Goal: Task Accomplishment & Management: Manage account settings

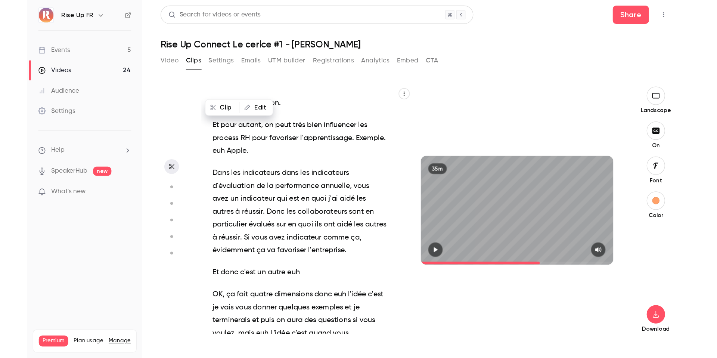
scroll to position [5986, 0]
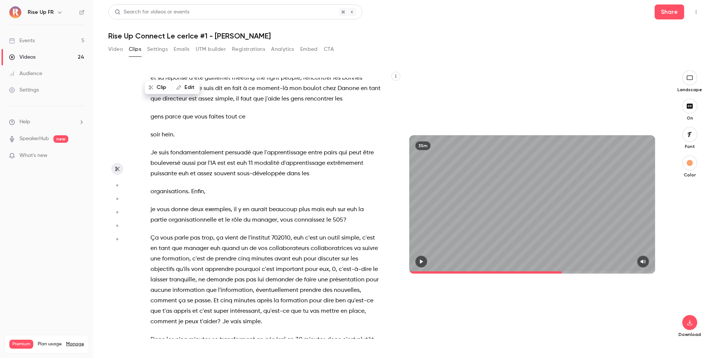
click at [420, 263] on icon "button" at bounding box center [421, 262] width 3 height 4
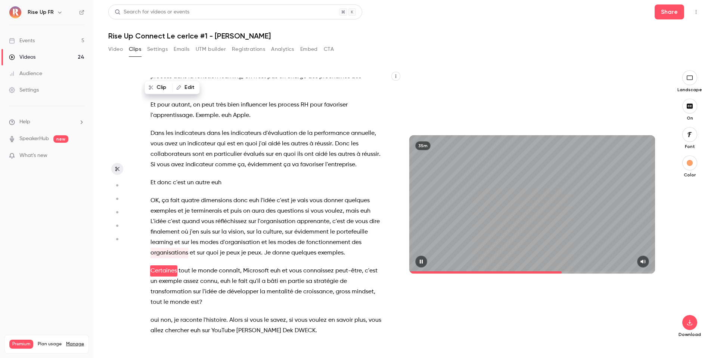
scroll to position [4236, 0]
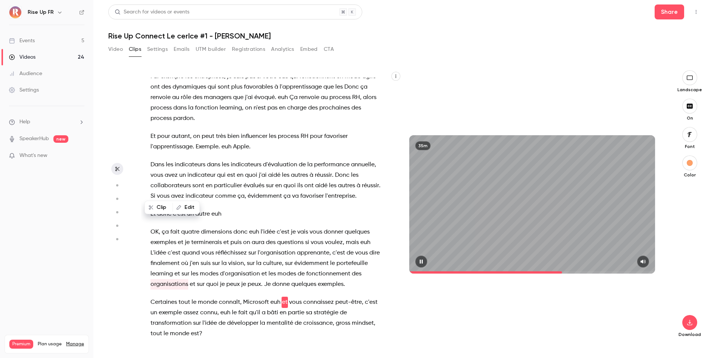
click at [420, 263] on icon "button" at bounding box center [421, 262] width 3 height 4
click at [285, 269] on span "sur" at bounding box center [289, 274] width 8 height 10
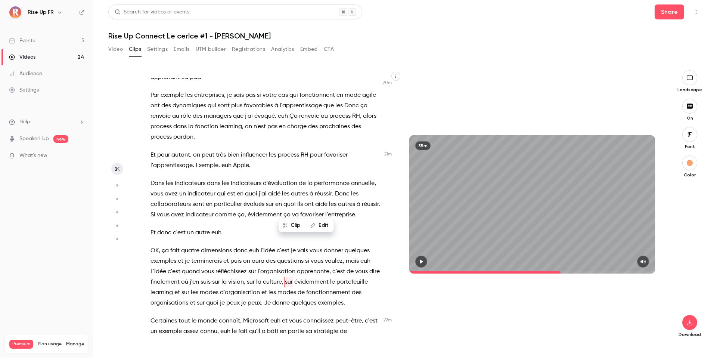
scroll to position [4197, 0]
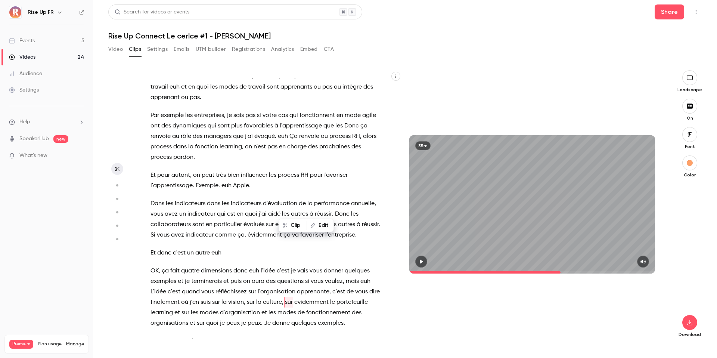
click at [422, 263] on icon "button" at bounding box center [422, 261] width 6 height 5
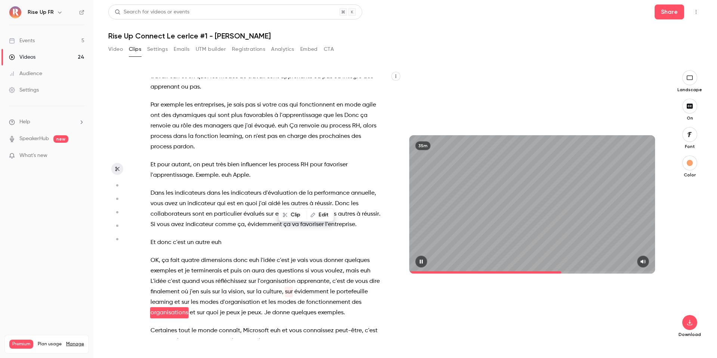
scroll to position [4218, 0]
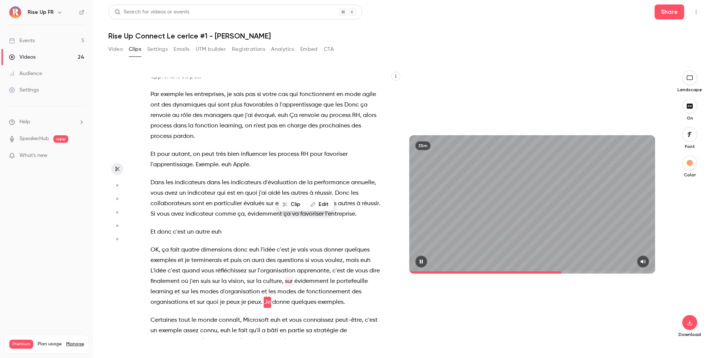
click at [422, 263] on icon "button" at bounding box center [421, 262] width 3 height 4
click at [423, 261] on icon "button" at bounding box center [421, 262] width 3 height 4
click at [424, 263] on icon "button" at bounding box center [422, 261] width 6 height 5
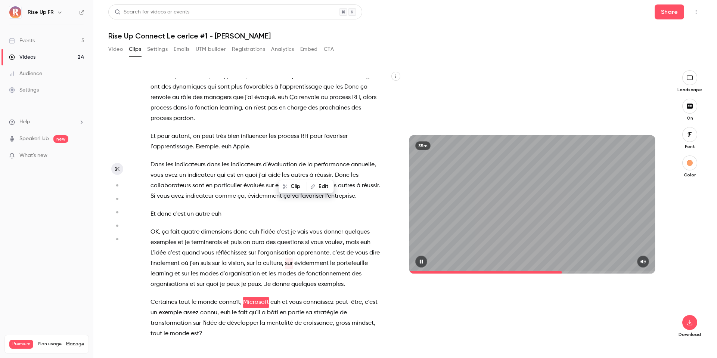
click at [424, 263] on icon "button" at bounding box center [422, 261] width 6 height 5
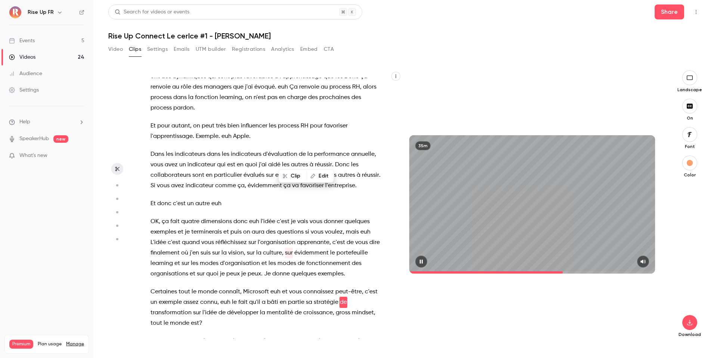
scroll to position [4256, 0]
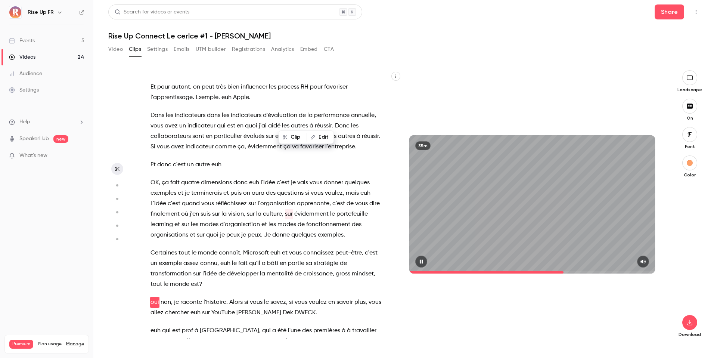
click at [418, 268] on span at bounding box center [533, 272] width 246 height 12
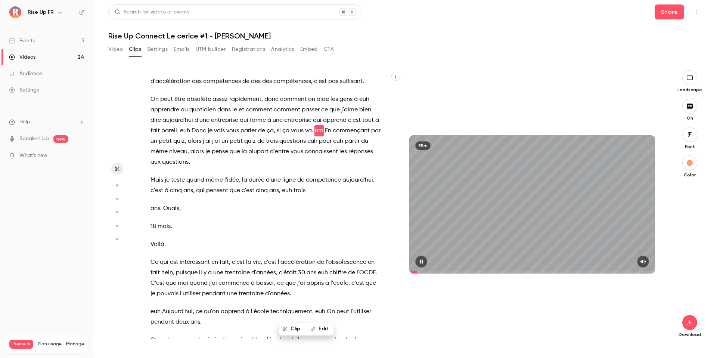
scroll to position [83, 0]
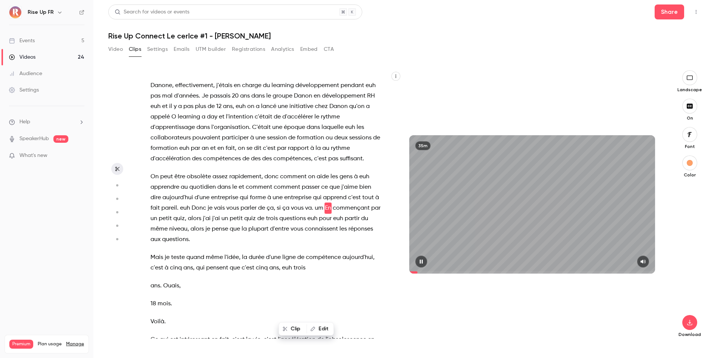
click at [528, 273] on span at bounding box center [533, 272] width 246 height 2
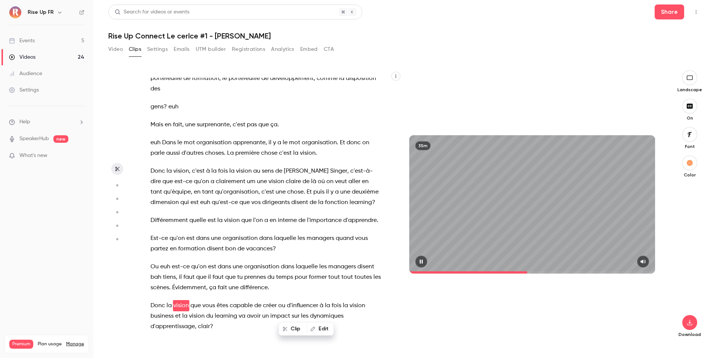
scroll to position [3236, 0]
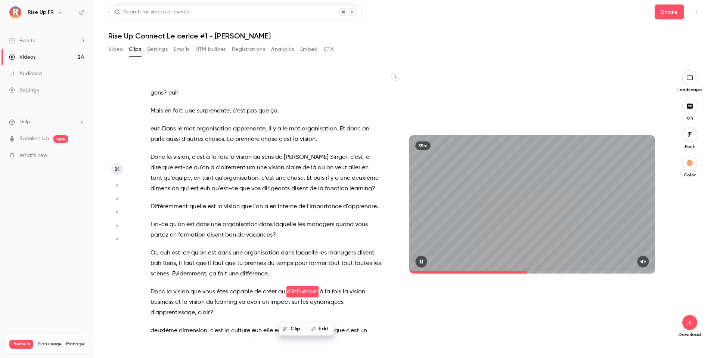
click at [424, 259] on icon "button" at bounding box center [422, 261] width 6 height 5
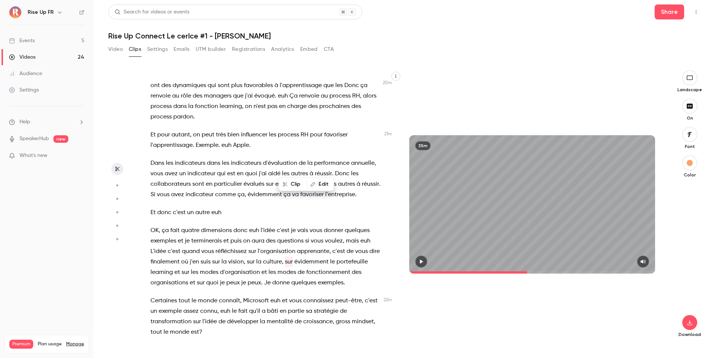
scroll to position [4238, 0]
click at [151, 290] on span "Certaines" at bounding box center [164, 310] width 27 height 10
click at [422, 260] on icon "button" at bounding box center [422, 261] width 6 height 5
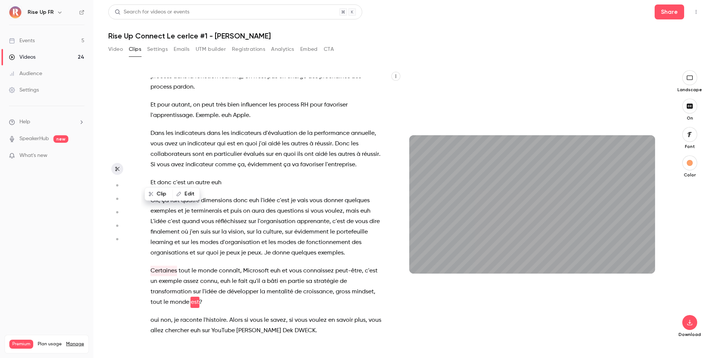
scroll to position [4285, 0]
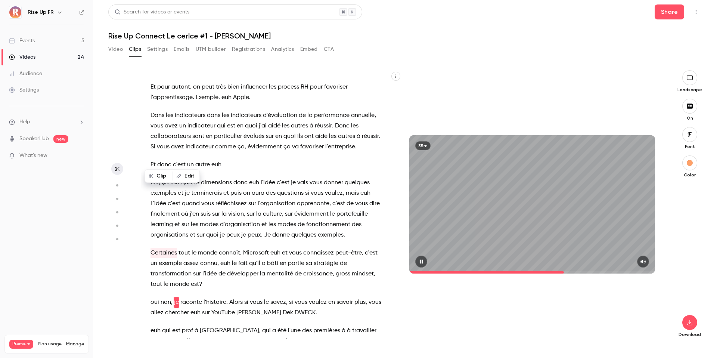
click at [421, 262] on icon "button" at bounding box center [421, 262] width 3 height 4
click at [420, 262] on icon "button" at bounding box center [422, 261] width 6 height 5
click at [421, 262] on icon "button" at bounding box center [421, 262] width 3 height 4
click at [423, 262] on icon "button" at bounding box center [422, 261] width 6 height 5
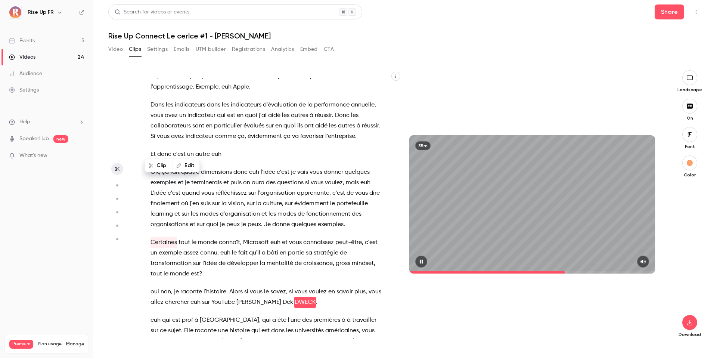
click at [423, 263] on icon "button" at bounding box center [422, 261] width 6 height 5
click at [422, 265] on button "button" at bounding box center [422, 262] width 12 height 12
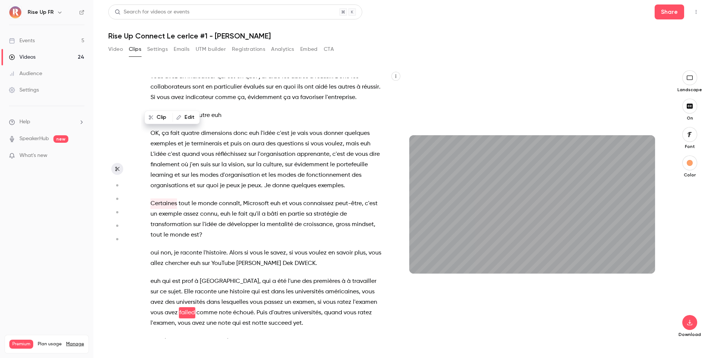
scroll to position [4345, 0]
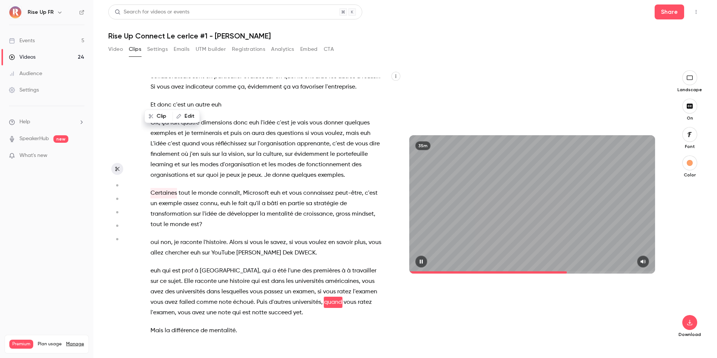
click at [421, 261] on icon "button" at bounding box center [422, 261] width 6 height 5
click at [423, 260] on icon "button" at bounding box center [422, 261] width 6 height 5
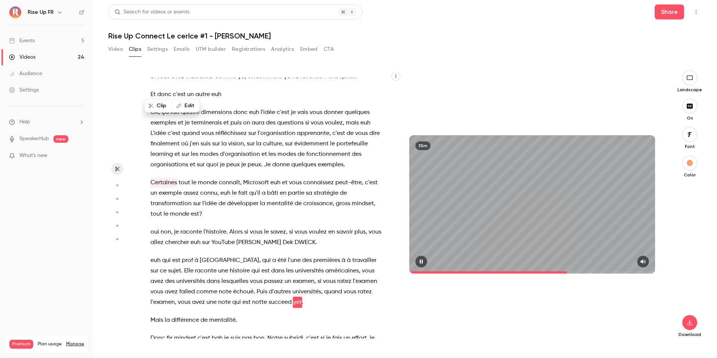
click at [422, 258] on button "button" at bounding box center [422, 262] width 12 height 12
click at [424, 261] on icon "button" at bounding box center [422, 261] width 6 height 5
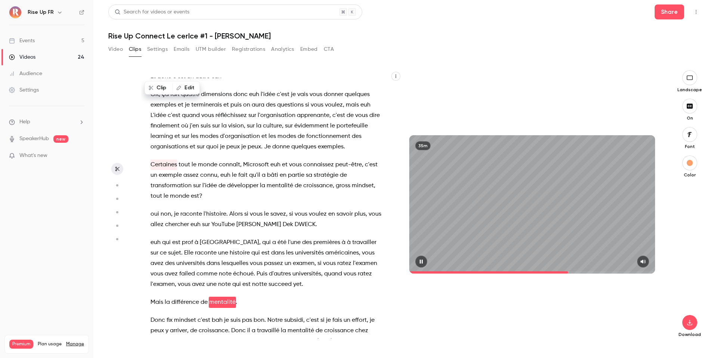
scroll to position [4391, 0]
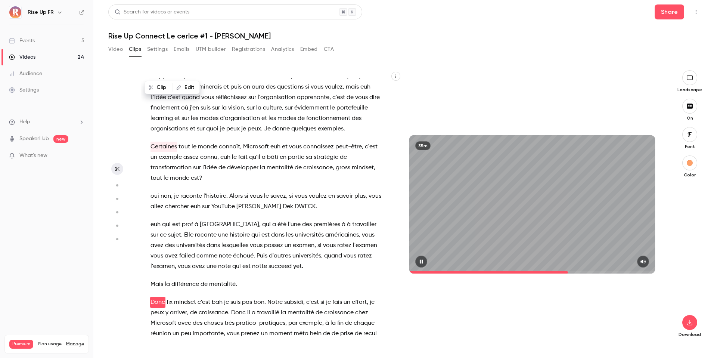
click at [424, 263] on icon "button" at bounding box center [422, 261] width 6 height 5
click at [424, 262] on icon "button" at bounding box center [422, 261] width 6 height 5
click at [423, 263] on icon "button" at bounding box center [422, 261] width 6 height 5
click at [152, 290] on span "Donc" at bounding box center [158, 313] width 15 height 10
click at [420, 262] on icon "button" at bounding box center [422, 261] width 6 height 5
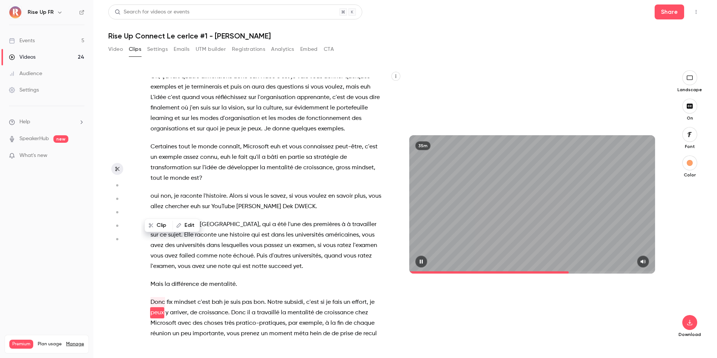
scroll to position [4401, 0]
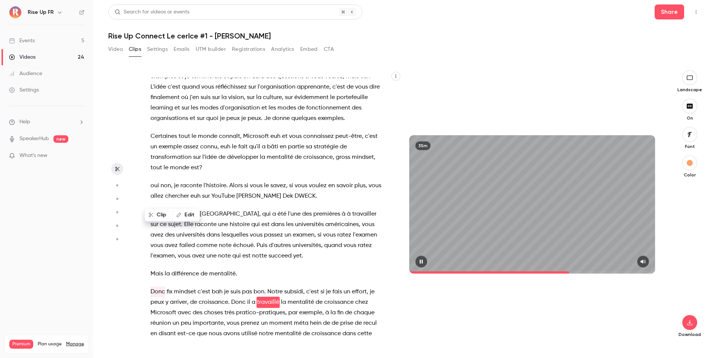
click at [424, 264] on button "button" at bounding box center [422, 262] width 12 height 12
click at [422, 261] on icon "button" at bounding box center [421, 262] width 3 height 4
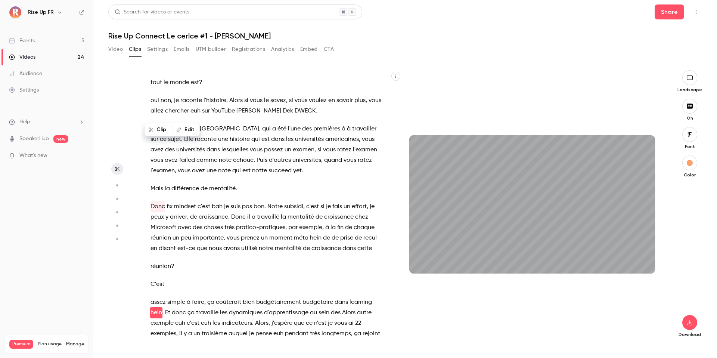
scroll to position [4497, 0]
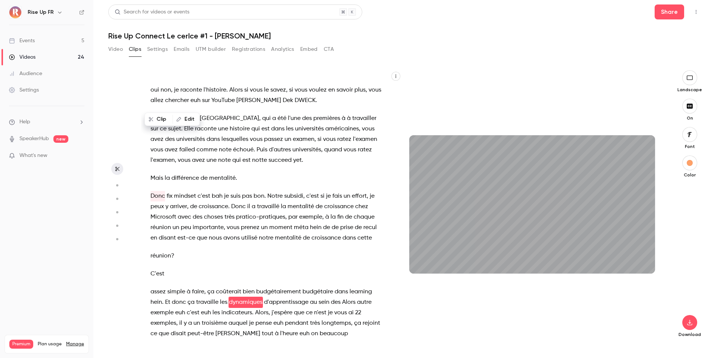
click at [188, 290] on span "à" at bounding box center [189, 313] width 4 height 10
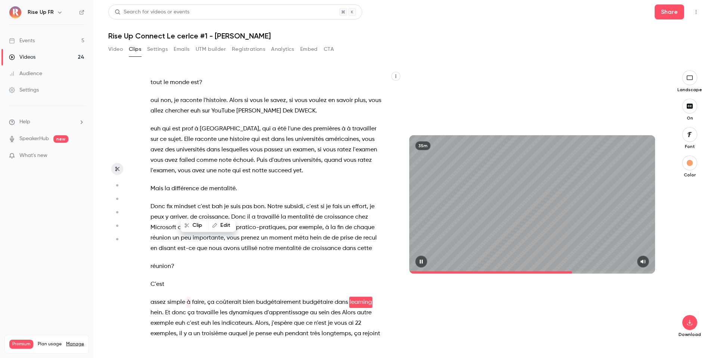
click at [420, 264] on button "button" at bounding box center [422, 262] width 12 height 12
click at [420, 260] on icon "button" at bounding box center [422, 261] width 6 height 5
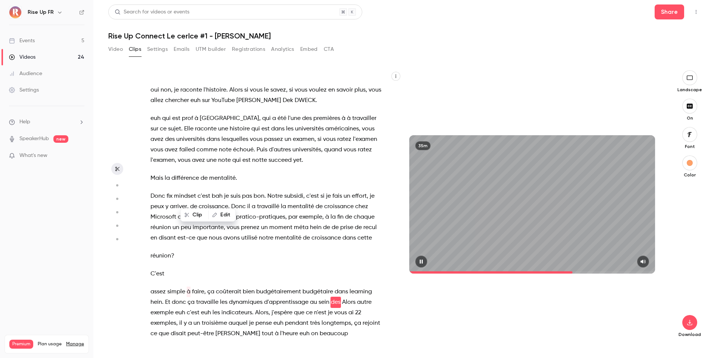
click at [420, 261] on icon "button" at bounding box center [421, 262] width 3 height 4
click at [422, 260] on icon "button" at bounding box center [421, 262] width 3 height 4
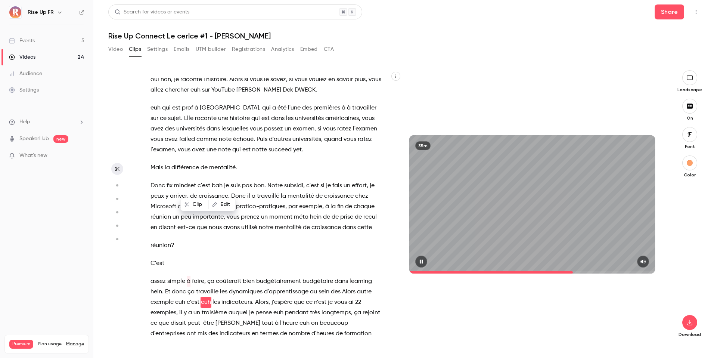
click at [422, 260] on icon "button" at bounding box center [422, 261] width 6 height 5
click at [422, 262] on icon "button" at bounding box center [421, 262] width 3 height 4
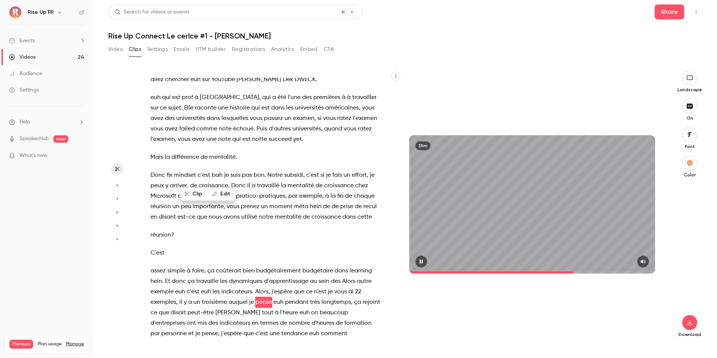
click at [422, 261] on icon "button" at bounding box center [422, 261] width 6 height 5
click at [423, 263] on icon "button" at bounding box center [422, 261] width 6 height 5
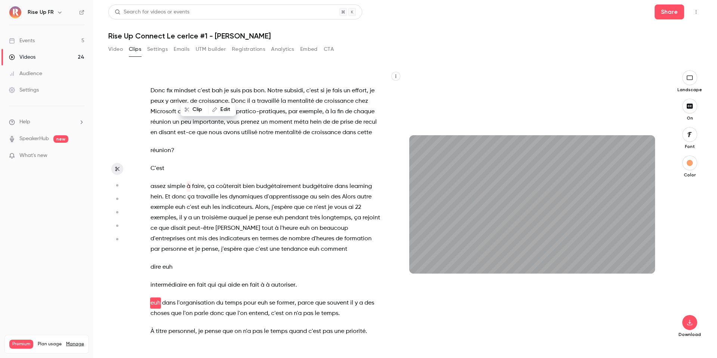
scroll to position [4603, 0]
click at [422, 261] on icon "button" at bounding box center [422, 261] width 6 height 5
click at [420, 261] on icon "button" at bounding box center [422, 261] width 6 height 5
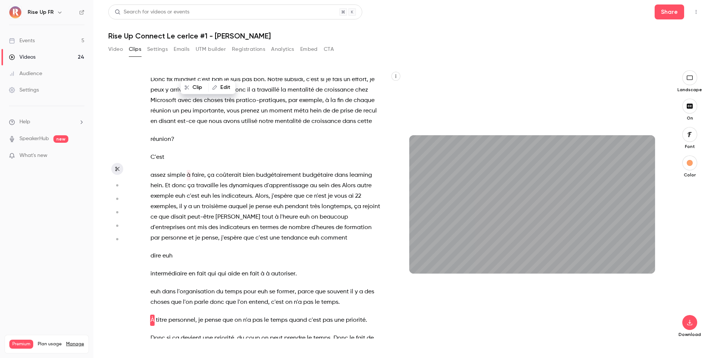
scroll to position [4632, 0]
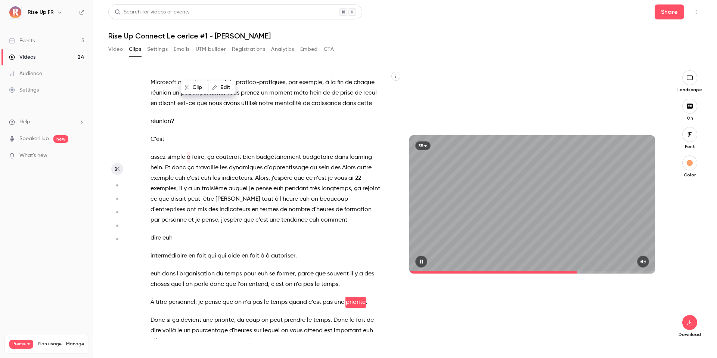
click at [154, 290] on span "euh" at bounding box center [156, 295] width 10 height 10
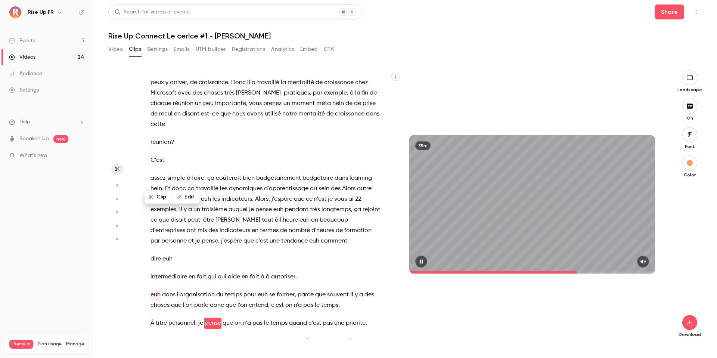
click at [421, 263] on icon "button" at bounding box center [421, 262] width 3 height 4
click at [420, 262] on icon "button" at bounding box center [422, 261] width 6 height 5
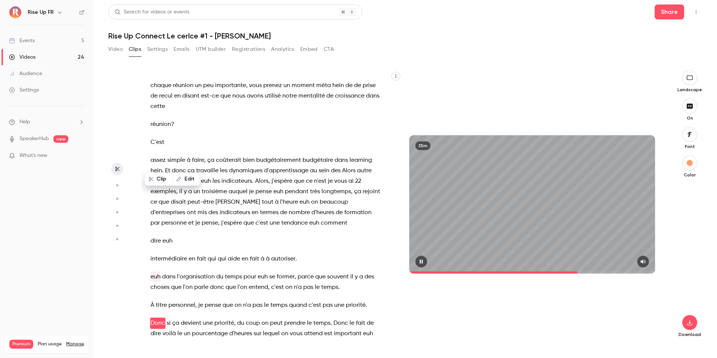
click at [420, 263] on icon "button" at bounding box center [421, 262] width 3 height 4
click at [153, 272] on span "euh" at bounding box center [156, 277] width 10 height 10
click at [161, 272] on span at bounding box center [161, 277] width 1 height 10
click at [163, 272] on span "dans" at bounding box center [168, 277] width 13 height 10
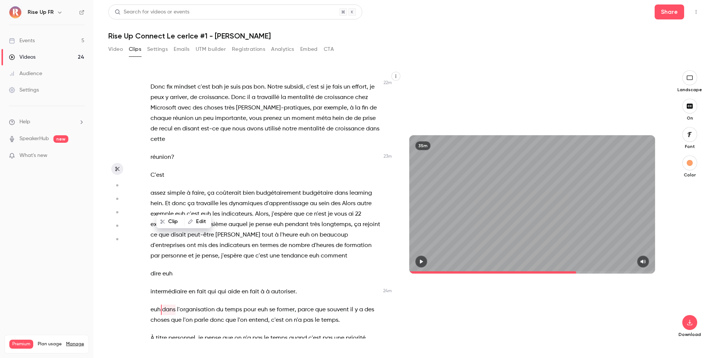
scroll to position [4603, 0]
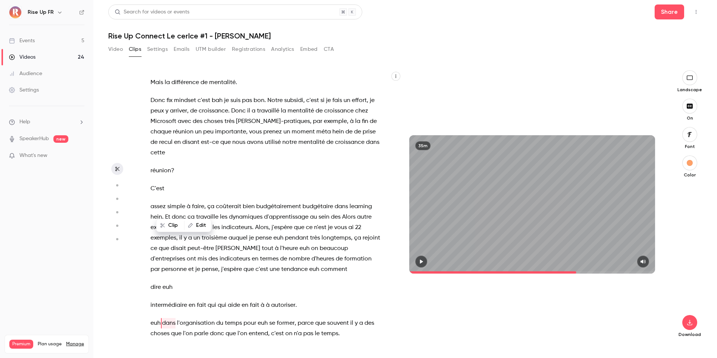
click at [421, 261] on icon "button" at bounding box center [421, 262] width 3 height 4
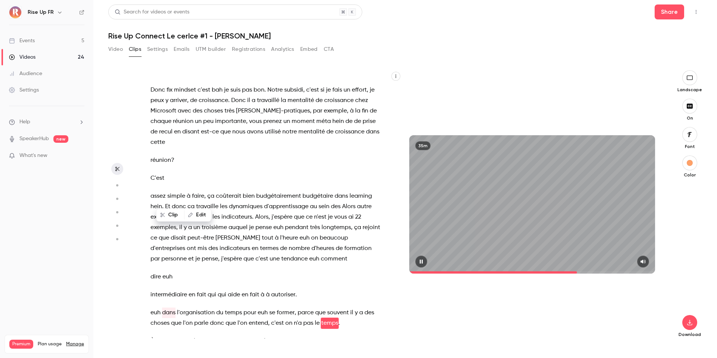
click at [421, 261] on icon "button" at bounding box center [421, 262] width 3 height 4
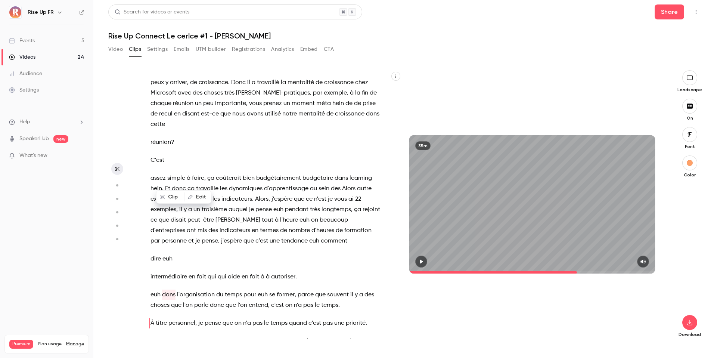
click at [423, 263] on icon "button" at bounding box center [422, 261] width 6 height 5
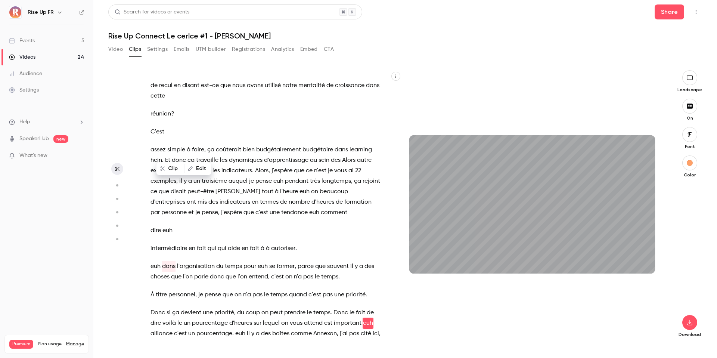
scroll to position [4670, 0]
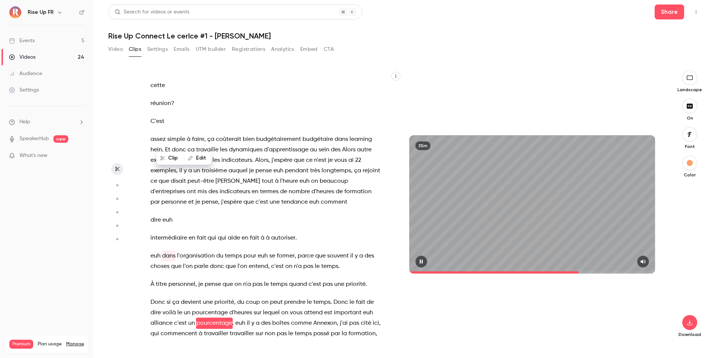
click at [423, 262] on icon "button" at bounding box center [422, 261] width 6 height 5
click at [238, 290] on span "d'heures" at bounding box center [240, 313] width 23 height 10
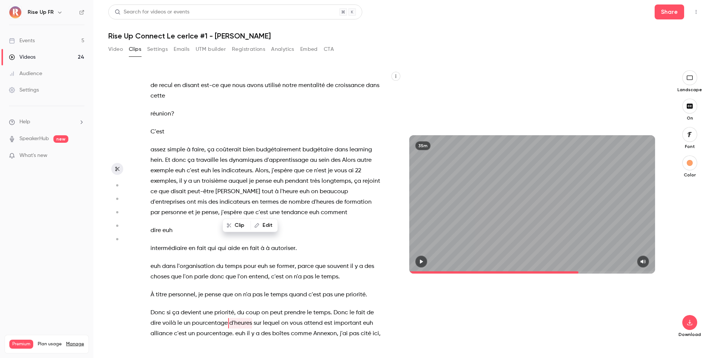
click at [417, 261] on button "button" at bounding box center [422, 262] width 12 height 12
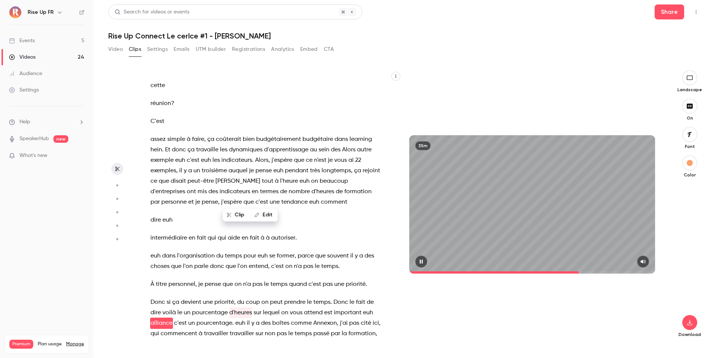
click at [420, 263] on icon "button" at bounding box center [422, 261] width 6 height 5
click at [421, 261] on icon "button" at bounding box center [421, 262] width 3 height 4
click at [421, 261] on icon "button" at bounding box center [422, 261] width 6 height 5
click at [287, 290] on span "boîtes" at bounding box center [280, 323] width 17 height 10
click at [425, 260] on button "button" at bounding box center [422, 262] width 12 height 12
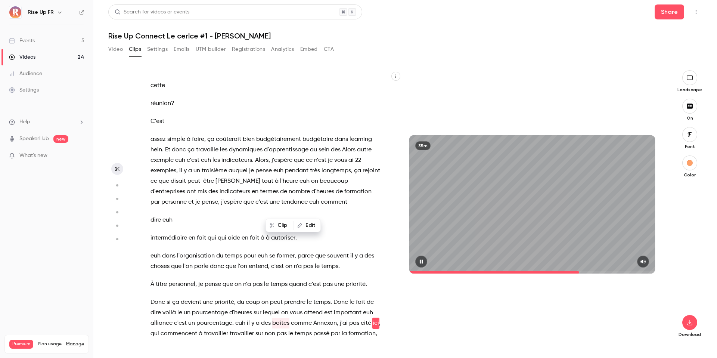
click at [423, 261] on icon "button" at bounding box center [422, 261] width 6 height 5
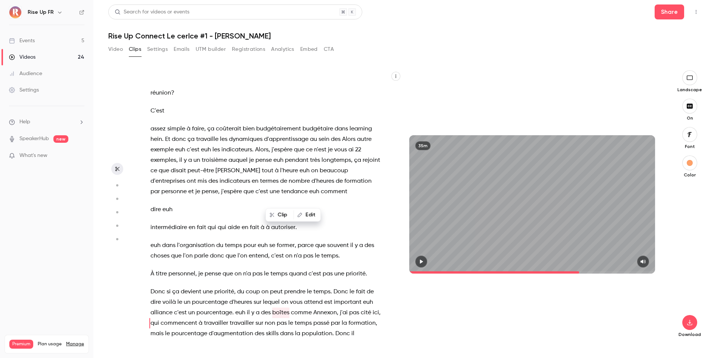
click at [244, 290] on span "travailler" at bounding box center [242, 323] width 24 height 10
click at [240, 290] on span "euh" at bounding box center [240, 313] width 10 height 10
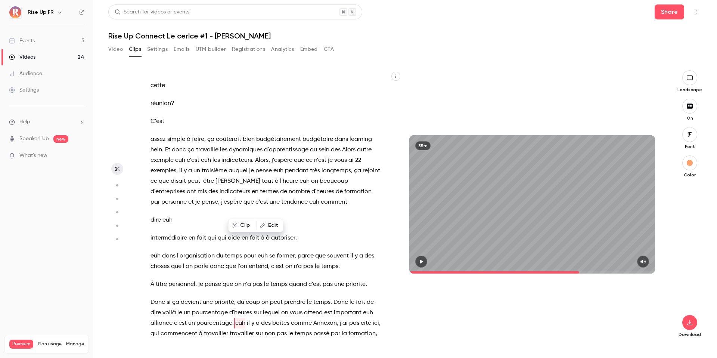
click at [423, 262] on icon "button" at bounding box center [422, 261] width 6 height 5
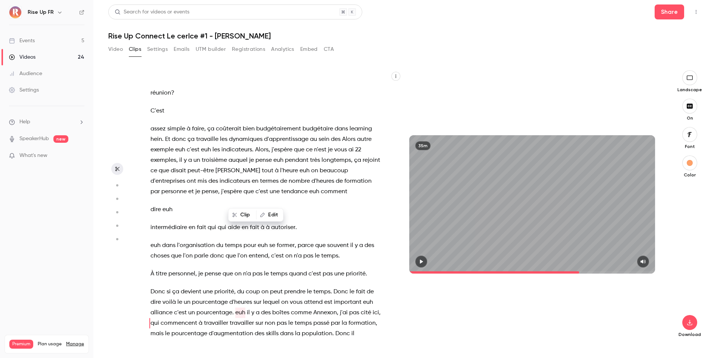
click at [421, 263] on icon "button" at bounding box center [422, 261] width 6 height 5
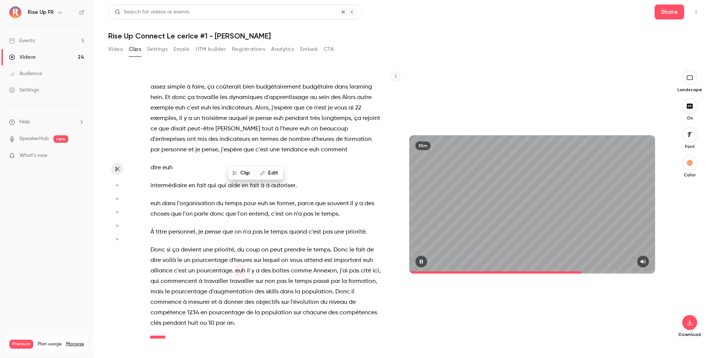
scroll to position [4741, 0]
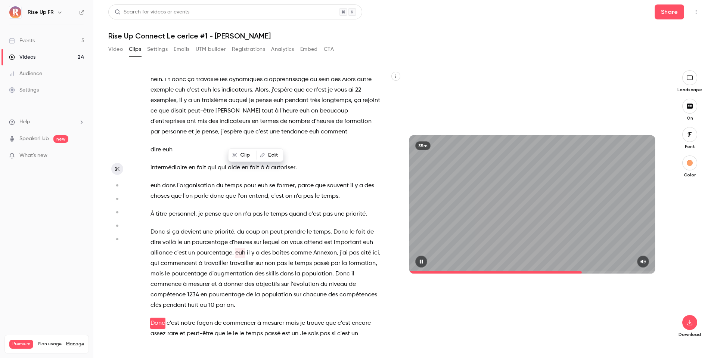
click at [421, 260] on icon "button" at bounding box center [422, 261] width 6 height 5
click at [421, 262] on icon "button" at bounding box center [421, 262] width 3 height 4
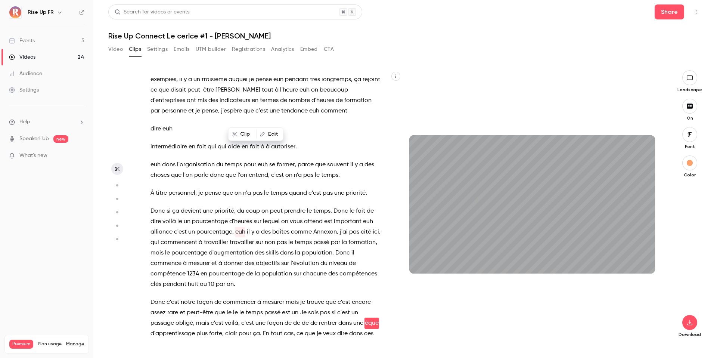
scroll to position [4772, 0]
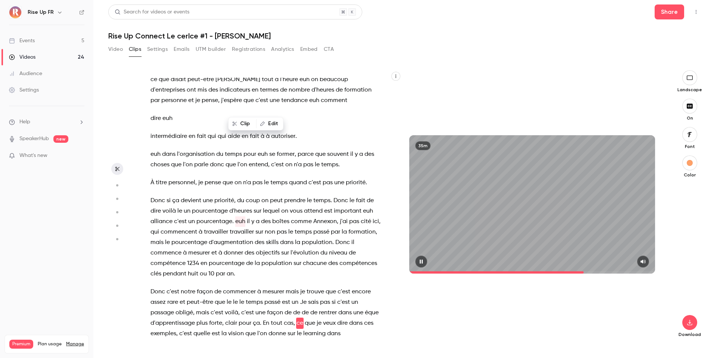
click at [424, 262] on icon "button" at bounding box center [422, 261] width 6 height 5
click at [302, 290] on span "de" at bounding box center [305, 313] width 7 height 10
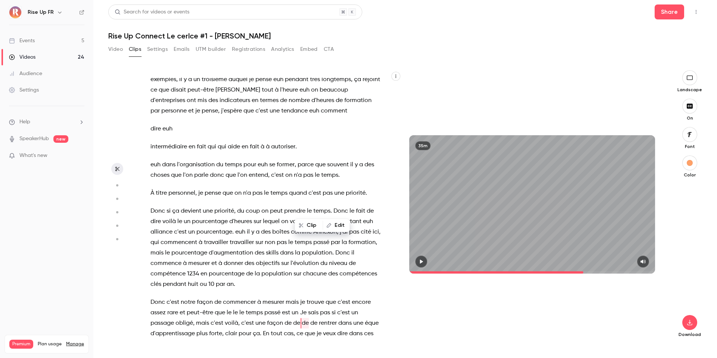
click at [425, 260] on button "button" at bounding box center [422, 262] width 12 height 12
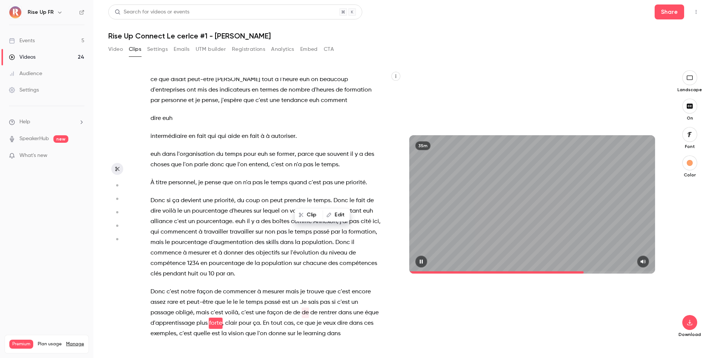
click at [424, 262] on icon "button" at bounding box center [422, 261] width 6 height 5
click at [420, 263] on icon "button" at bounding box center [422, 261] width 6 height 5
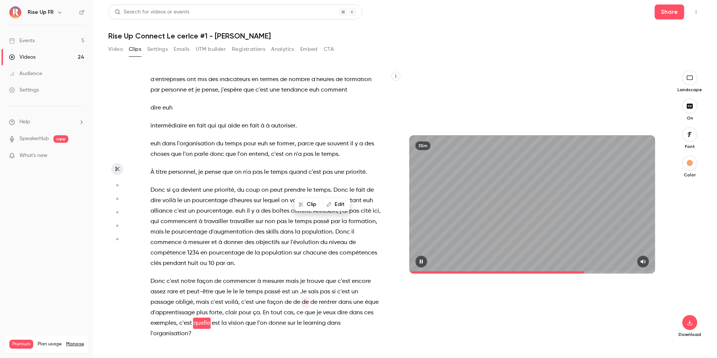
click at [420, 263] on icon "button" at bounding box center [421, 262] width 3 height 4
click at [420, 263] on icon "button" at bounding box center [422, 261] width 6 height 5
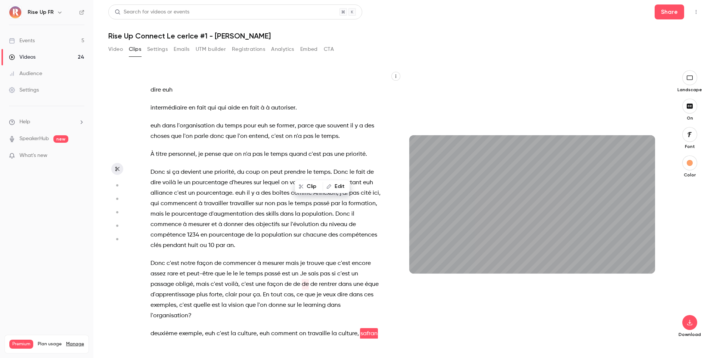
scroll to position [4811, 0]
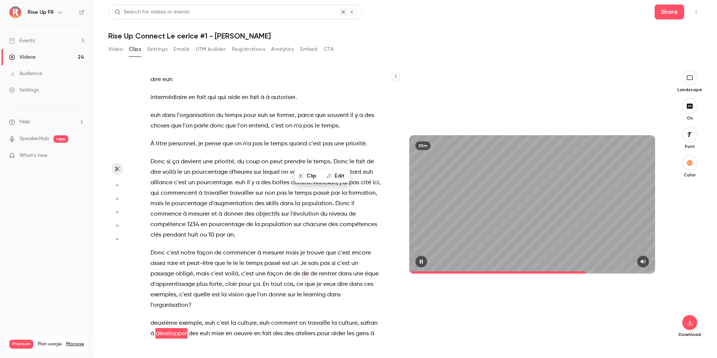
click at [424, 261] on icon "button" at bounding box center [422, 261] width 6 height 5
click at [423, 263] on icon "button" at bounding box center [422, 261] width 6 height 5
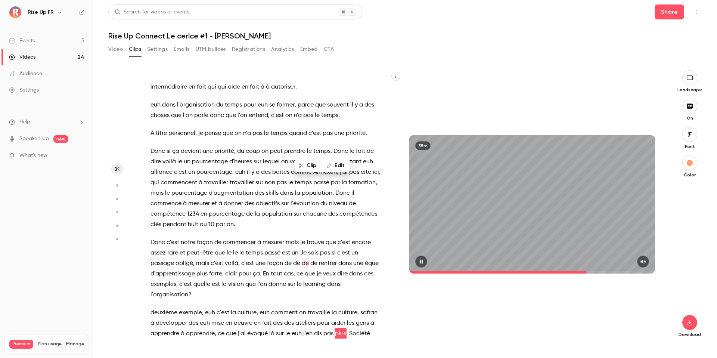
click at [420, 263] on icon "button" at bounding box center [421, 262] width 3 height 4
click at [423, 263] on icon "button" at bounding box center [422, 261] width 6 height 5
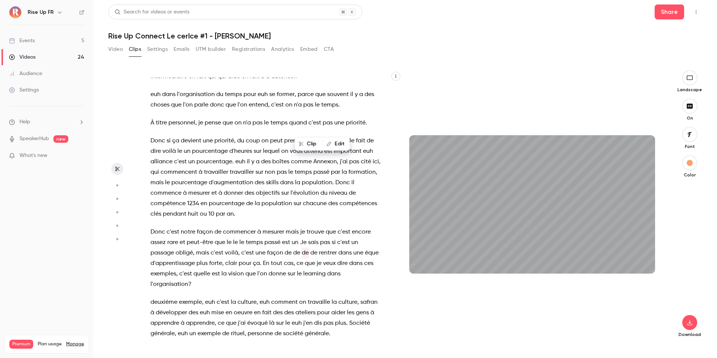
scroll to position [4850, 0]
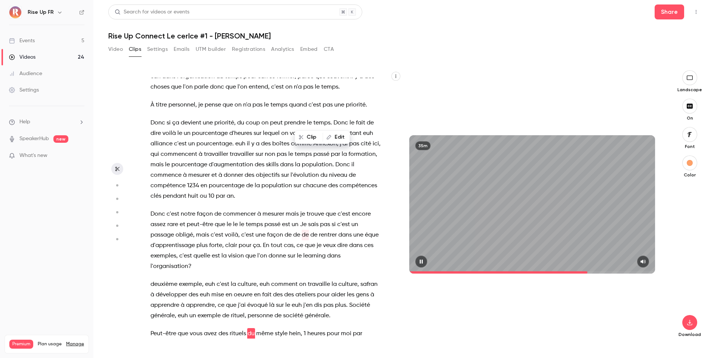
click at [423, 257] on button "button" at bounding box center [422, 262] width 12 height 12
click at [422, 265] on button "button" at bounding box center [422, 262] width 12 height 12
click at [421, 262] on icon "button" at bounding box center [422, 261] width 6 height 5
click at [423, 259] on button "button" at bounding box center [422, 262] width 12 height 12
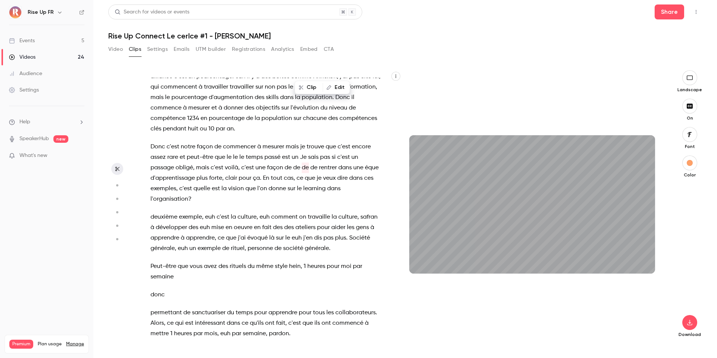
scroll to position [4935, 0]
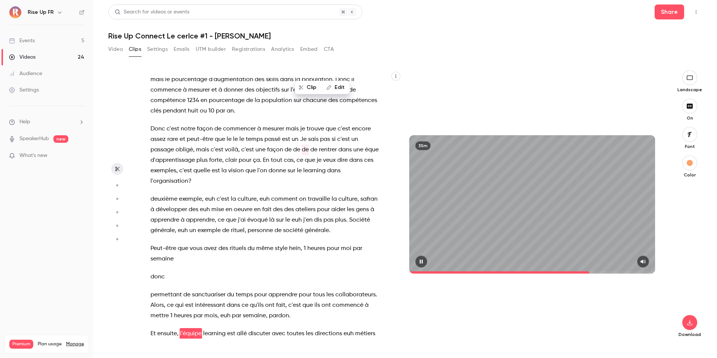
click at [421, 262] on icon "button" at bounding box center [421, 262] width 3 height 4
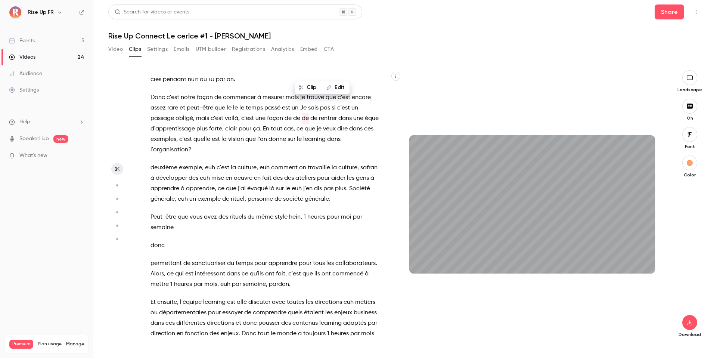
scroll to position [4977, 0]
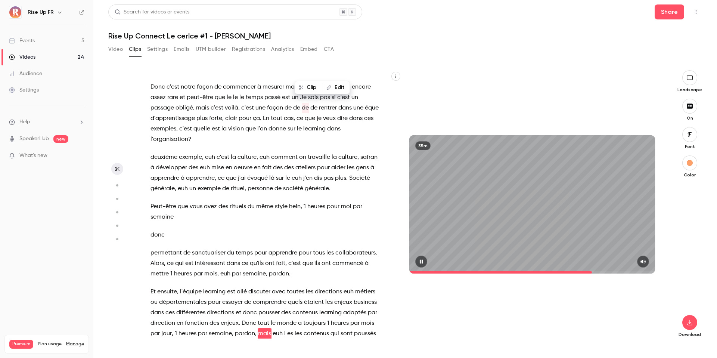
click at [424, 262] on icon "button" at bounding box center [422, 261] width 6 height 5
click at [423, 263] on icon "button" at bounding box center [422, 261] width 6 height 5
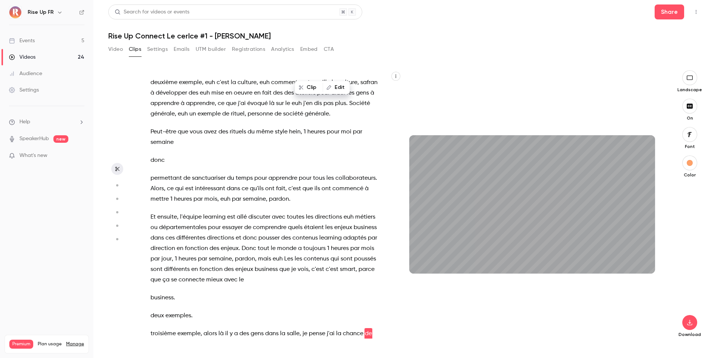
scroll to position [5062, 0]
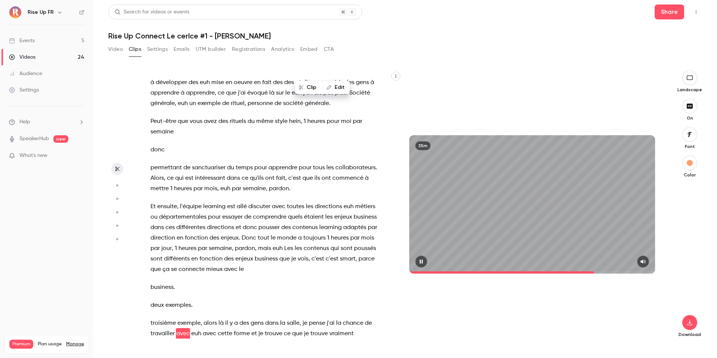
click at [421, 260] on icon "button" at bounding box center [421, 262] width 3 height 4
click at [421, 262] on icon "button" at bounding box center [421, 262] width 3 height 4
click at [421, 262] on icon "button" at bounding box center [422, 261] width 6 height 5
click at [242, 290] on span "forme" at bounding box center [242, 333] width 16 height 10
click at [180, 290] on span "avec" at bounding box center [182, 333] width 13 height 10
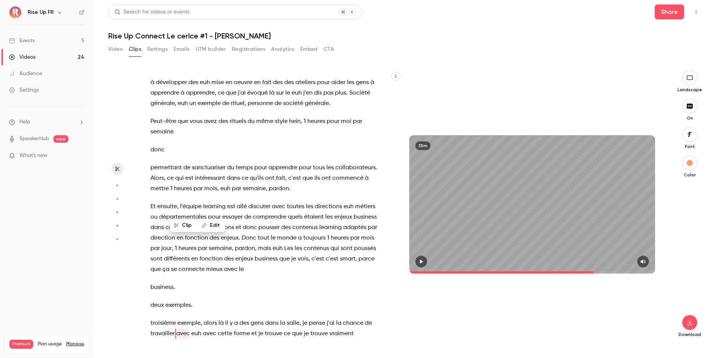
click at [149, 207] on div "Merci beaucoup , merci de m'inviter , je suis ravi d'être présent parmi vous eu…" at bounding box center [269, 208] width 257 height 261
click at [424, 262] on icon "button" at bounding box center [422, 261] width 6 height 5
click at [421, 263] on icon "button" at bounding box center [421, 262] width 3 height 4
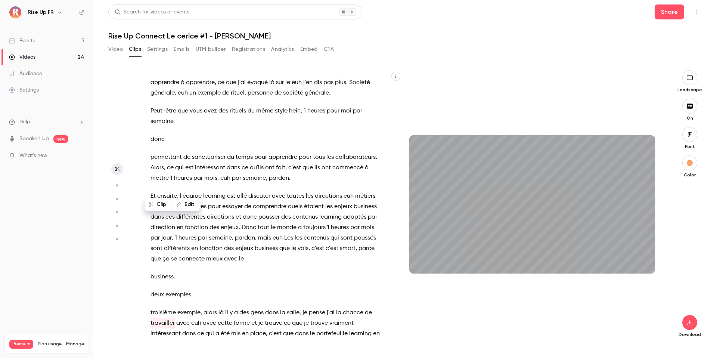
scroll to position [5083, 0]
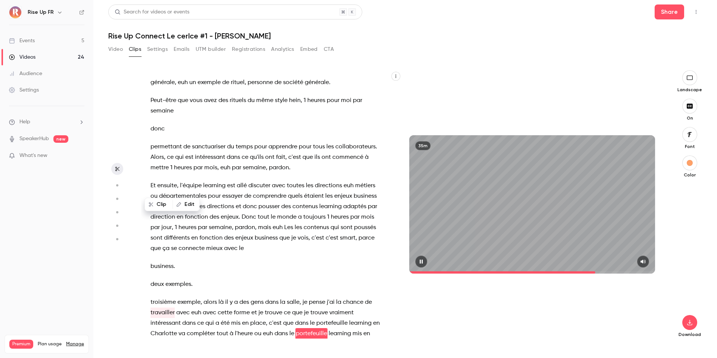
click at [420, 265] on button "button" at bounding box center [422, 262] width 12 height 12
click at [420, 262] on icon "button" at bounding box center [422, 261] width 6 height 5
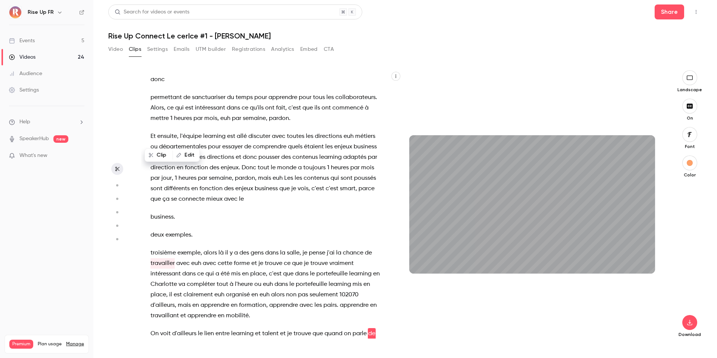
scroll to position [5143, 0]
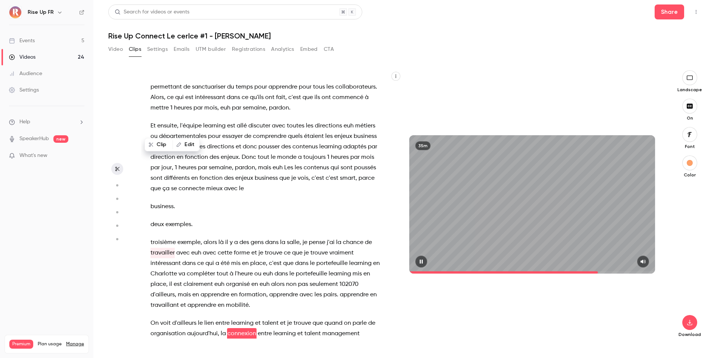
click at [420, 263] on icon "button" at bounding box center [422, 261] width 6 height 5
click at [425, 263] on button "button" at bounding box center [422, 262] width 12 height 12
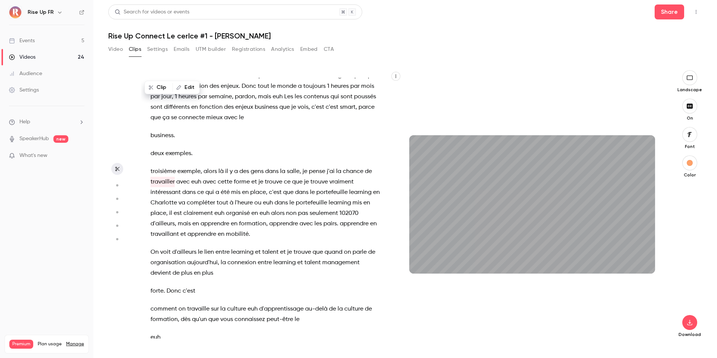
scroll to position [5235, 0]
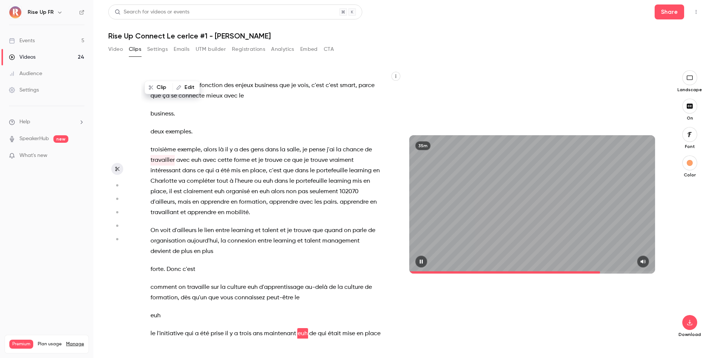
click at [423, 263] on icon "button" at bounding box center [422, 261] width 6 height 5
click at [423, 261] on icon "button" at bounding box center [422, 261] width 6 height 5
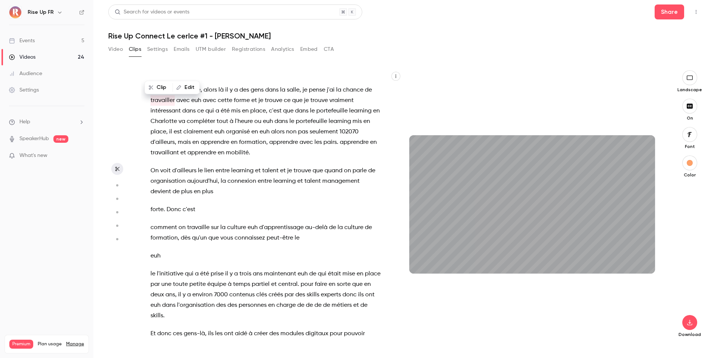
scroll to position [5306, 0]
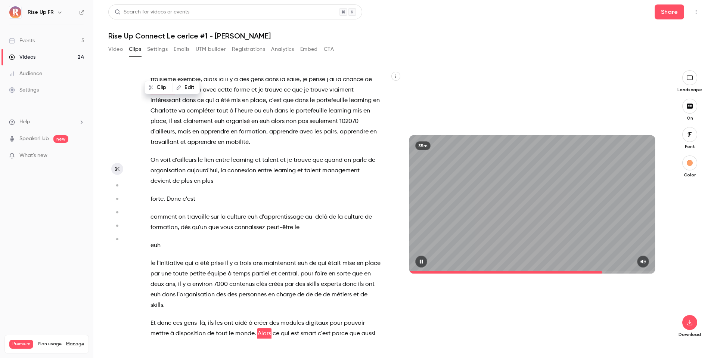
click at [418, 261] on button "button" at bounding box center [422, 262] width 12 height 12
click at [188, 290] on span "disposition" at bounding box center [191, 333] width 30 height 10
click at [224, 290] on span "ont" at bounding box center [228, 323] width 9 height 10
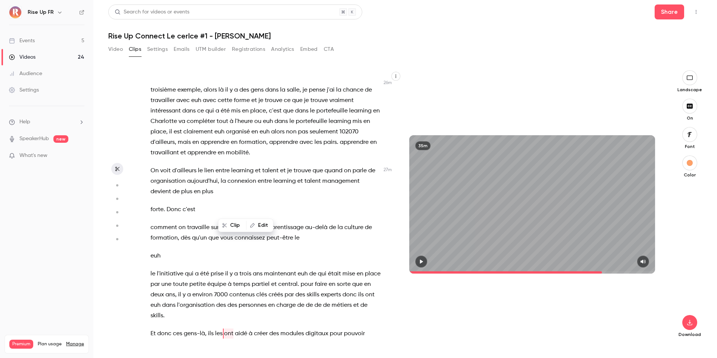
click at [425, 265] on button "button" at bounding box center [422, 262] width 12 height 12
click at [423, 265] on button "button" at bounding box center [422, 262] width 12 height 12
click at [420, 264] on icon "button" at bounding box center [422, 261] width 6 height 5
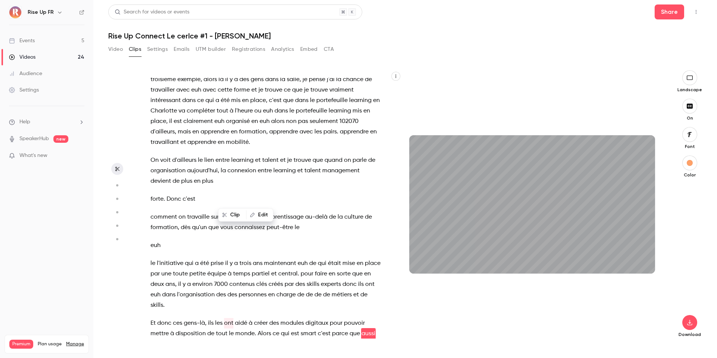
scroll to position [5316, 0]
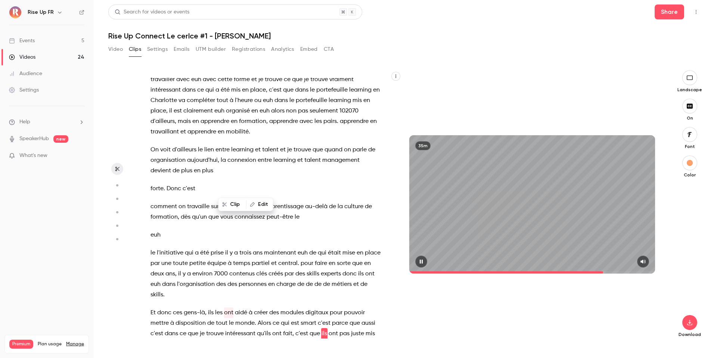
click at [427, 244] on div "35m" at bounding box center [533, 204] width 246 height 138
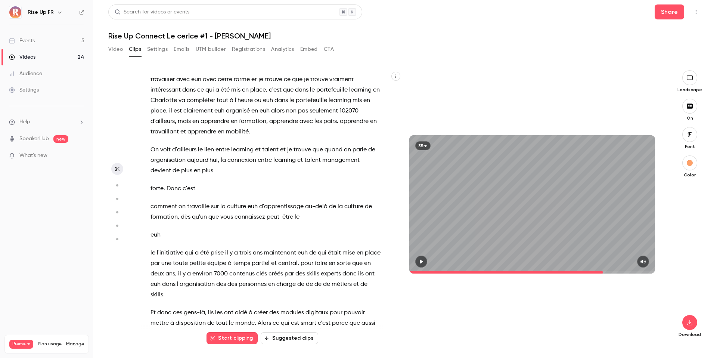
click at [421, 262] on icon "button" at bounding box center [421, 262] width 3 height 4
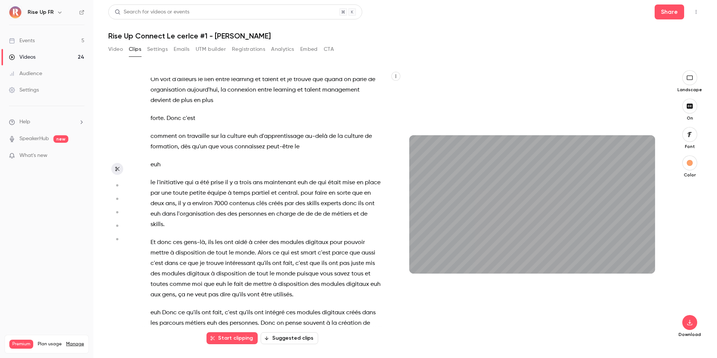
scroll to position [5397, 0]
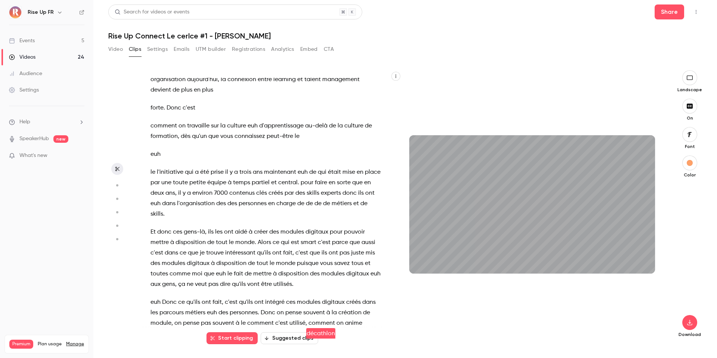
click at [217, 290] on span "autre" at bounding box center [213, 333] width 15 height 10
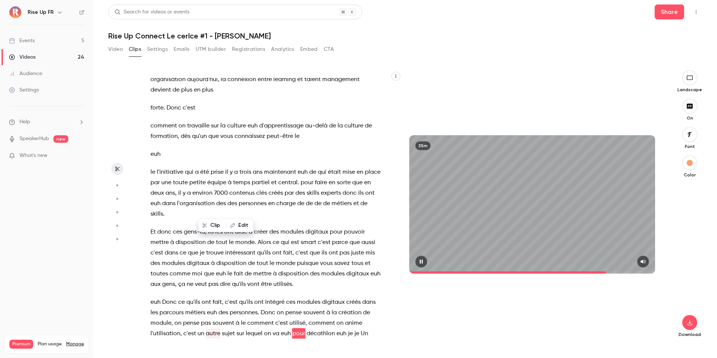
click at [423, 263] on icon "button" at bounding box center [421, 262] width 3 height 4
click at [423, 262] on icon "button" at bounding box center [422, 261] width 6 height 5
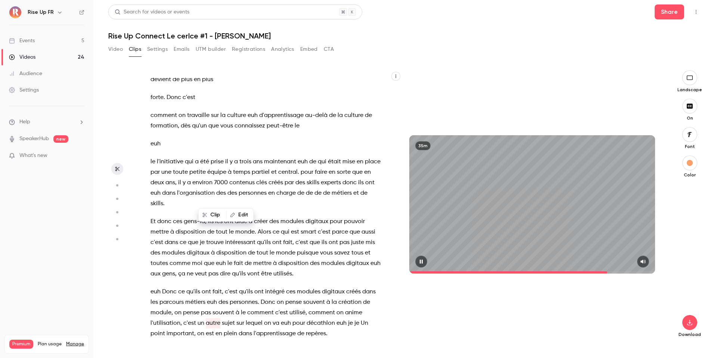
scroll to position [5425, 0]
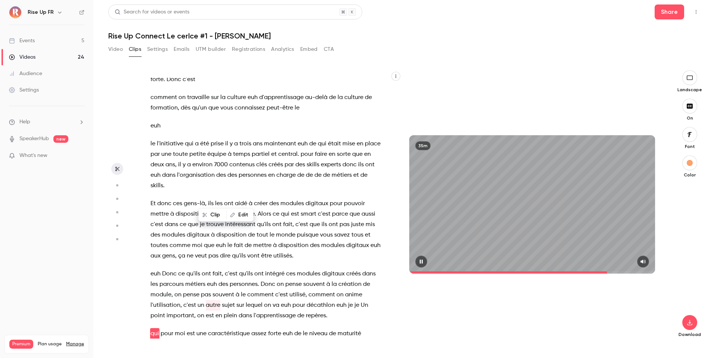
click at [423, 262] on icon "button" at bounding box center [421, 262] width 3 height 4
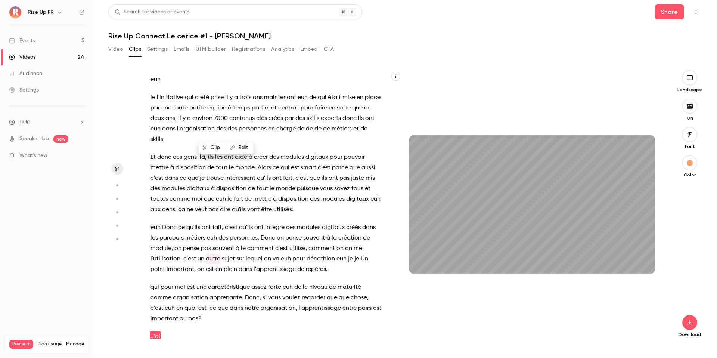
scroll to position [5475, 0]
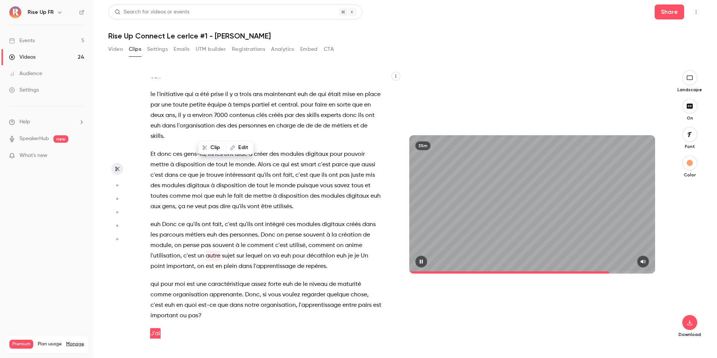
click at [424, 261] on icon "button" at bounding box center [422, 261] width 6 height 5
click at [424, 264] on icon "button" at bounding box center [422, 261] width 6 height 5
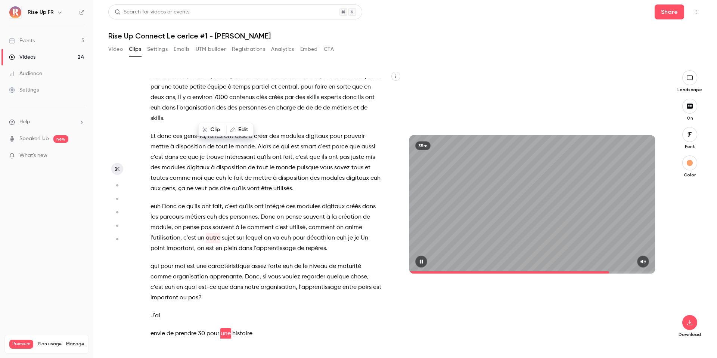
scroll to position [5510, 0]
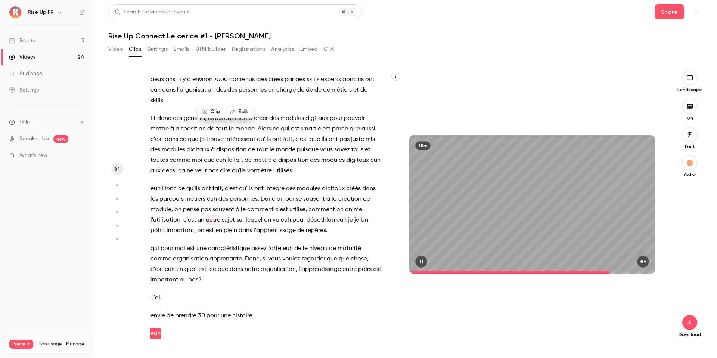
click at [424, 264] on icon "button" at bounding box center [422, 261] width 6 height 5
click at [423, 263] on icon "button" at bounding box center [422, 261] width 6 height 5
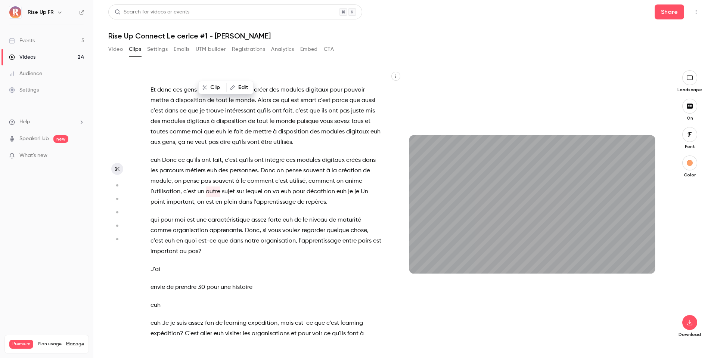
scroll to position [5549, 0]
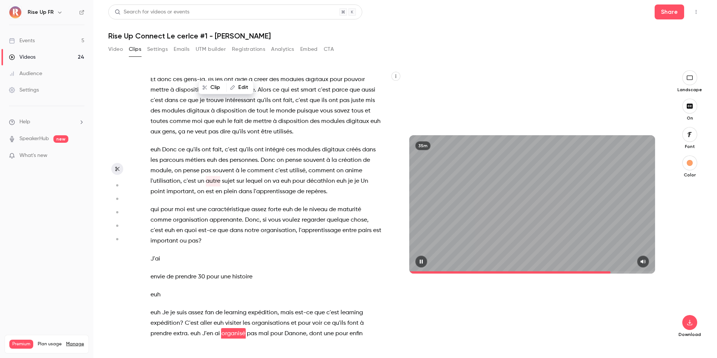
click at [424, 261] on icon "button" at bounding box center [422, 261] width 6 height 5
click at [422, 262] on icon "button" at bounding box center [421, 262] width 3 height 4
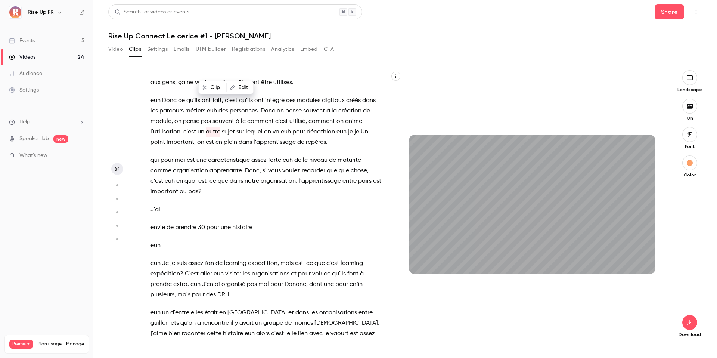
scroll to position [5617, 0]
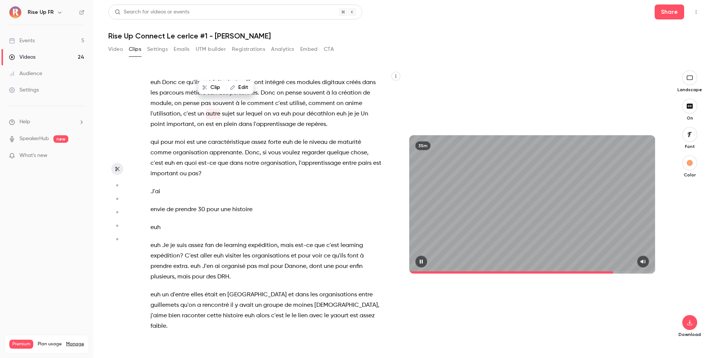
click at [420, 259] on icon "button" at bounding box center [422, 261] width 6 height 5
click at [420, 261] on icon "button" at bounding box center [422, 261] width 6 height 5
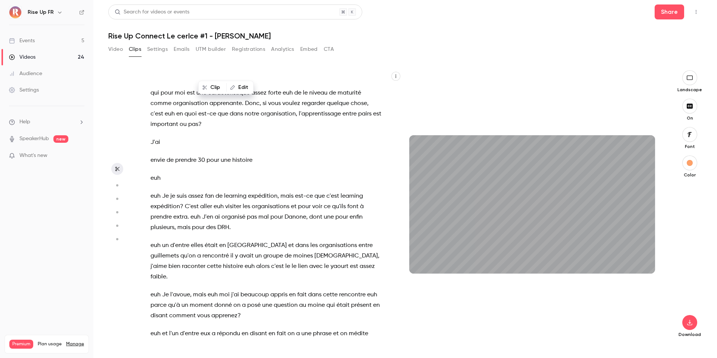
scroll to position [5676, 0]
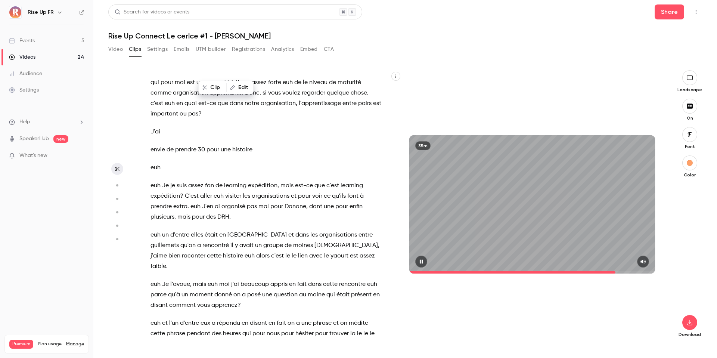
click at [423, 265] on button "button" at bounding box center [422, 262] width 12 height 12
click at [423, 263] on icon "button" at bounding box center [422, 261] width 6 height 5
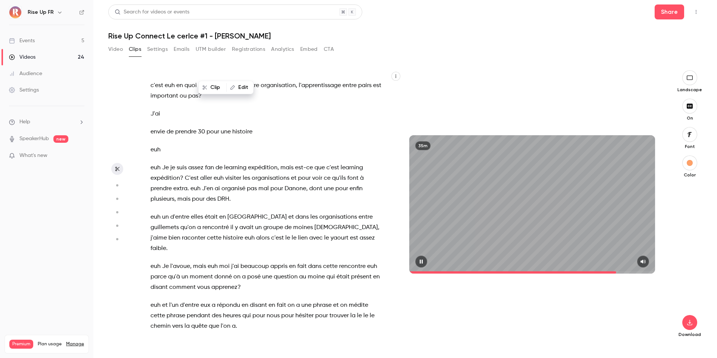
click at [423, 263] on icon "button" at bounding box center [421, 262] width 3 height 4
click at [425, 260] on button "button" at bounding box center [422, 262] width 12 height 12
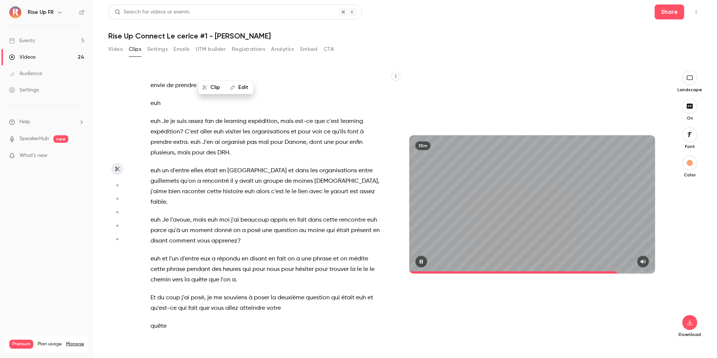
scroll to position [5751, 0]
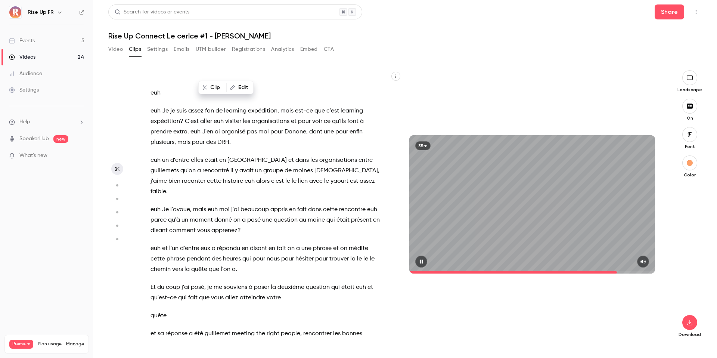
click at [423, 260] on icon "button" at bounding box center [421, 262] width 3 height 4
click at [421, 263] on icon "button" at bounding box center [421, 262] width 3 height 4
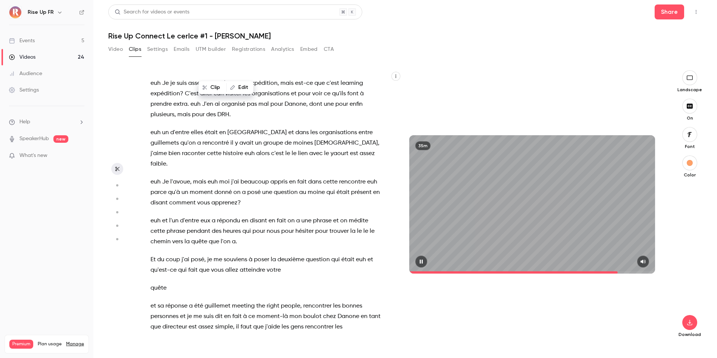
scroll to position [5779, 0]
click at [420, 262] on icon "button" at bounding box center [422, 261] width 6 height 5
click at [423, 263] on icon "button" at bounding box center [422, 261] width 6 height 5
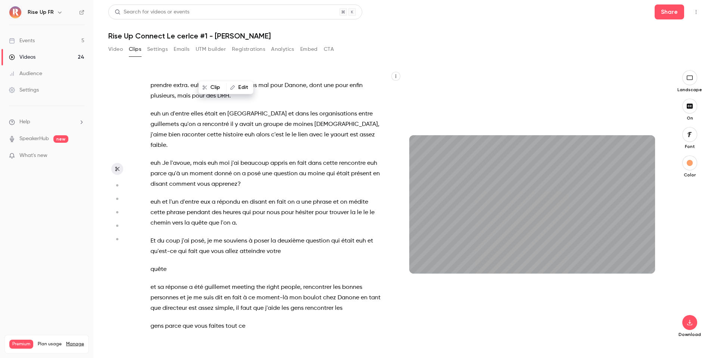
scroll to position [5815, 0]
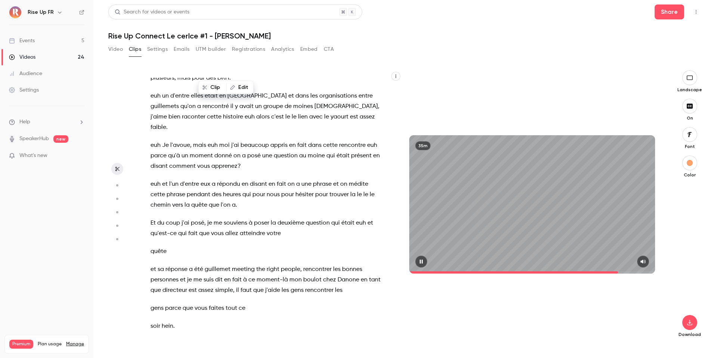
click at [494, 237] on div "35m" at bounding box center [533, 204] width 246 height 138
click at [423, 263] on icon "button" at bounding box center [422, 261] width 6 height 5
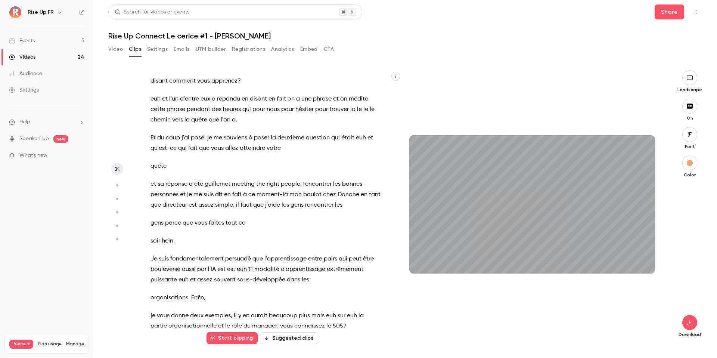
scroll to position [5911, 0]
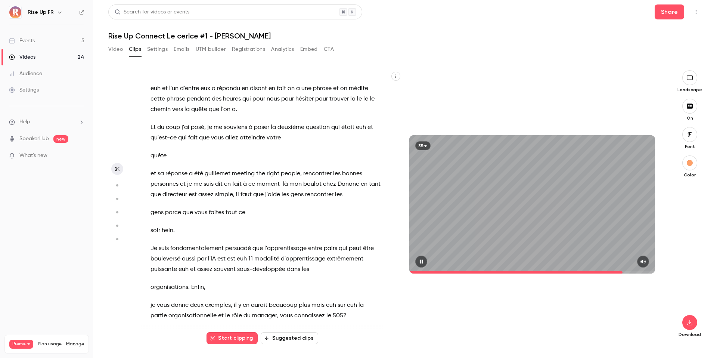
click at [425, 261] on button "button" at bounding box center [422, 262] width 12 height 12
click at [423, 261] on icon "button" at bounding box center [422, 261] width 6 height 5
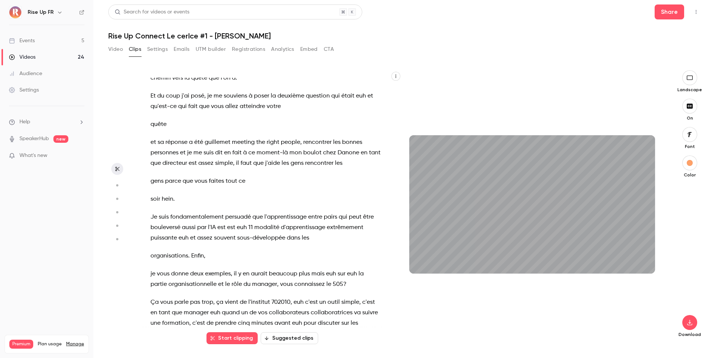
scroll to position [5953, 0]
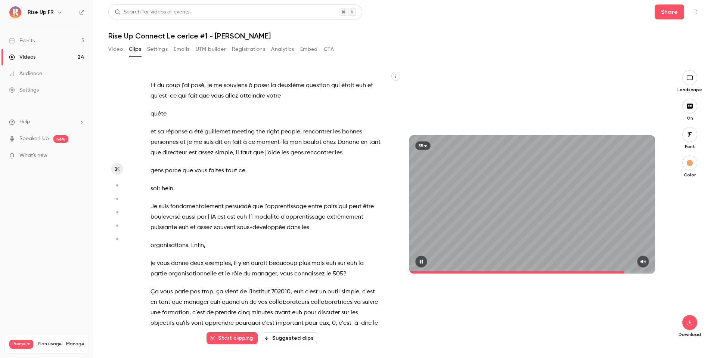
click at [421, 259] on icon "button" at bounding box center [422, 261] width 6 height 5
click at [169, 290] on span "tranquille" at bounding box center [182, 333] width 26 height 10
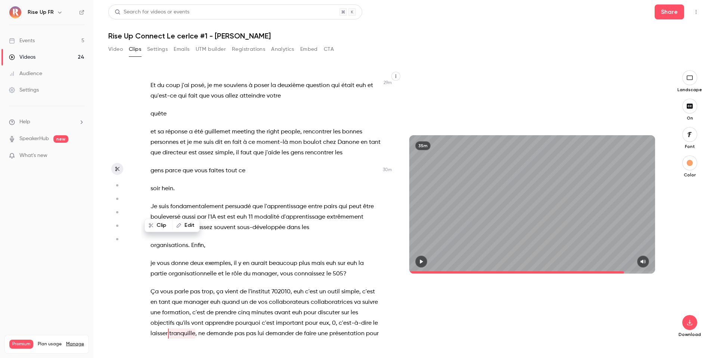
scroll to position [5942, 0]
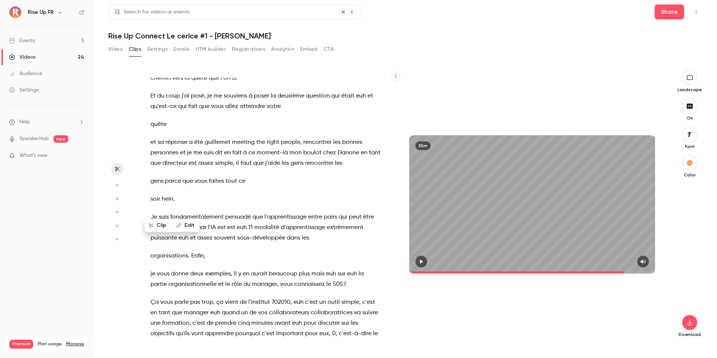
click at [420, 263] on icon "button" at bounding box center [422, 261] width 6 height 5
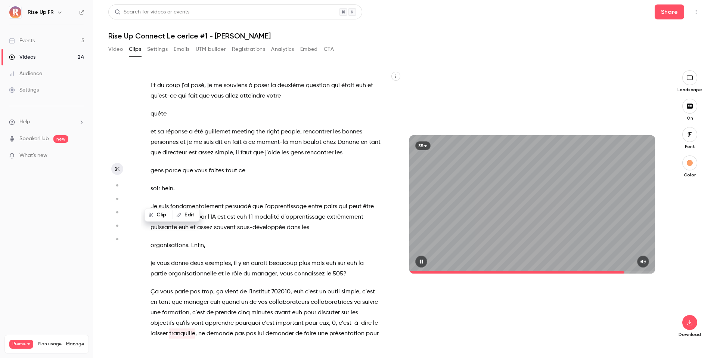
click at [420, 263] on icon "button" at bounding box center [422, 261] width 6 height 5
click at [419, 257] on button "button" at bounding box center [422, 262] width 12 height 12
click at [421, 261] on icon "button" at bounding box center [422, 261] width 6 height 5
click at [422, 263] on icon "button" at bounding box center [422, 261] width 6 height 5
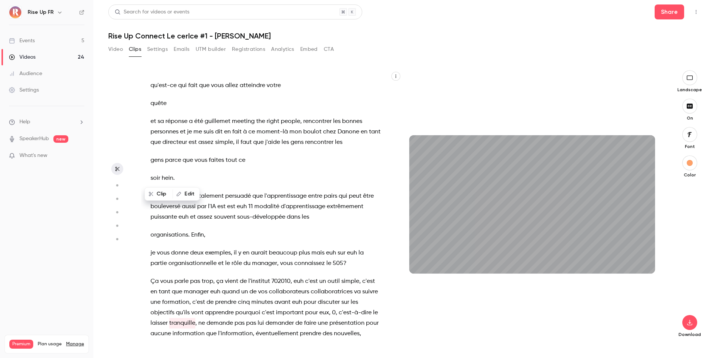
scroll to position [5974, 0]
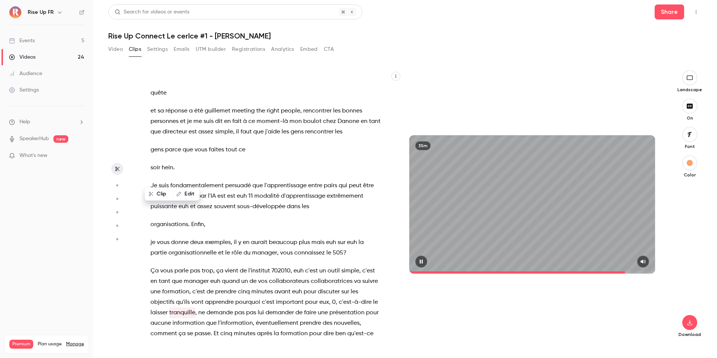
click at [494, 225] on div "35m" at bounding box center [533, 204] width 246 height 138
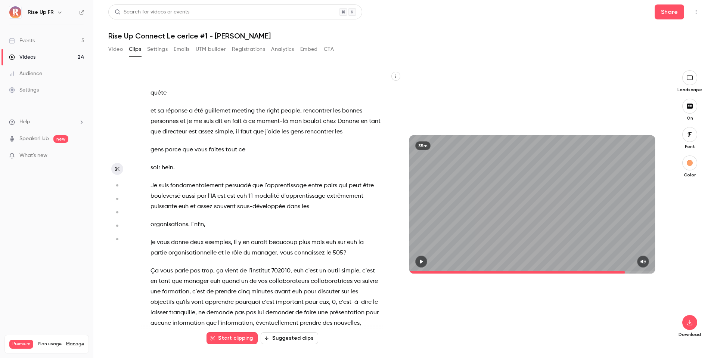
click at [421, 262] on icon "button" at bounding box center [421, 262] width 3 height 4
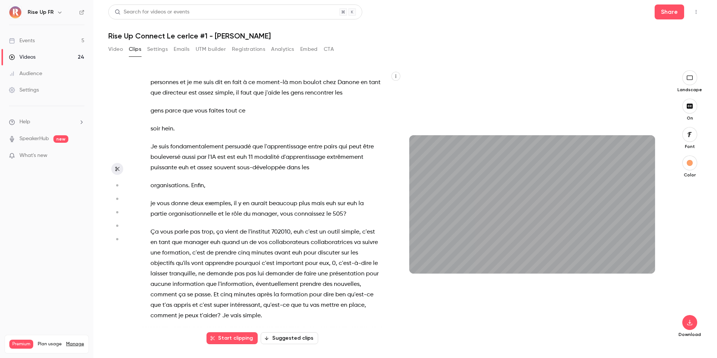
scroll to position [6023, 0]
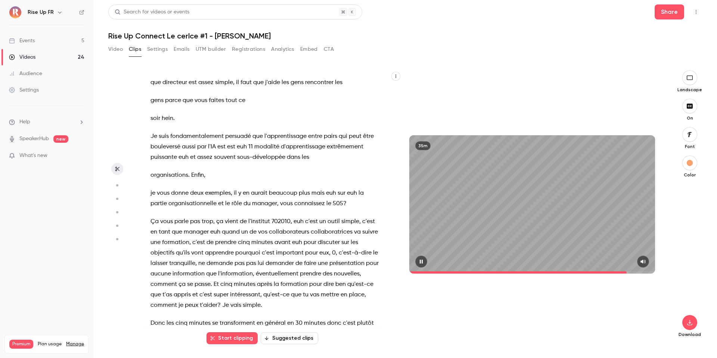
click at [422, 258] on button "button" at bounding box center [422, 262] width 12 height 12
click at [422, 262] on icon "button" at bounding box center [421, 262] width 3 height 4
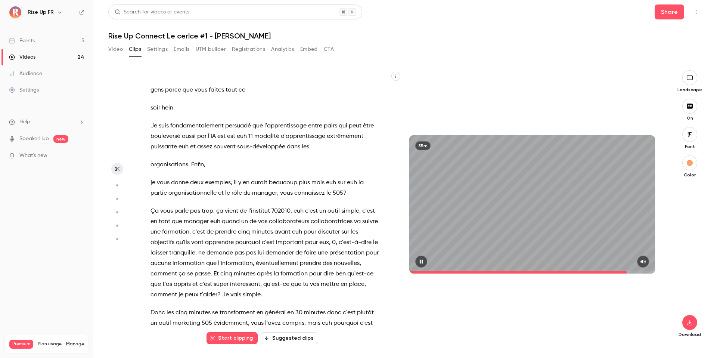
click at [422, 262] on icon "button" at bounding box center [421, 262] width 3 height 4
click at [421, 261] on icon "button" at bounding box center [421, 262] width 3 height 4
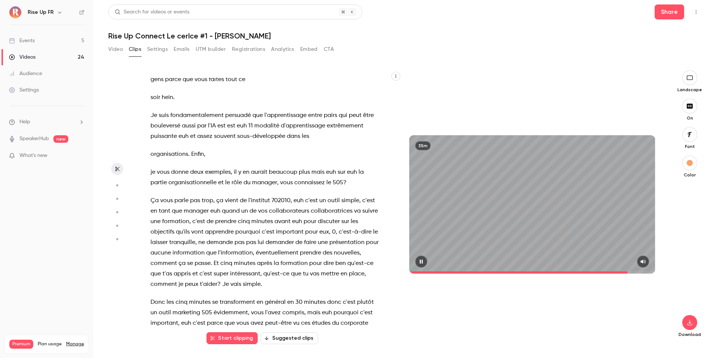
click at [421, 261] on icon "button" at bounding box center [421, 262] width 3 height 4
click at [423, 261] on icon "button" at bounding box center [422, 261] width 6 height 5
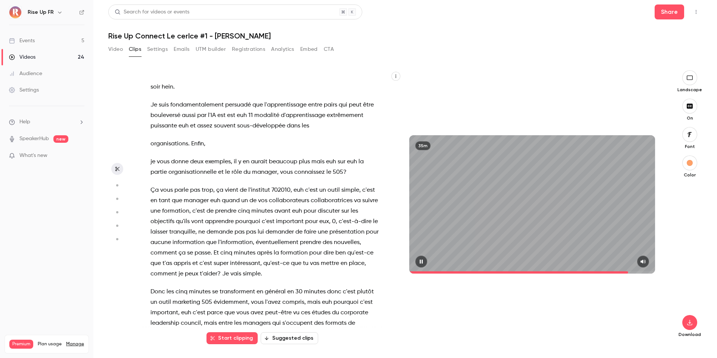
click at [421, 261] on icon "button" at bounding box center [422, 261] width 6 height 5
click at [423, 262] on icon "button" at bounding box center [421, 262] width 3 height 4
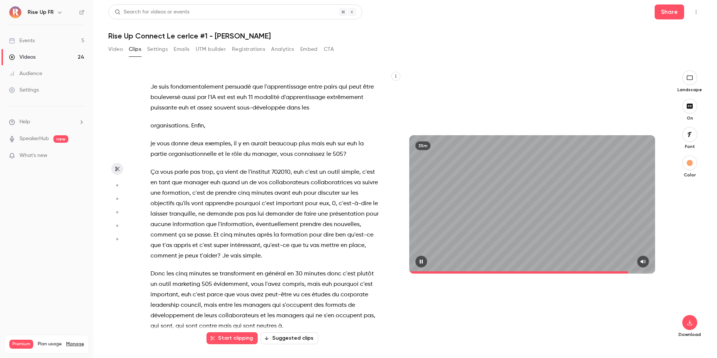
click at [423, 262] on icon "button" at bounding box center [421, 262] width 3 height 4
click at [422, 262] on icon "button" at bounding box center [421, 262] width 3 height 4
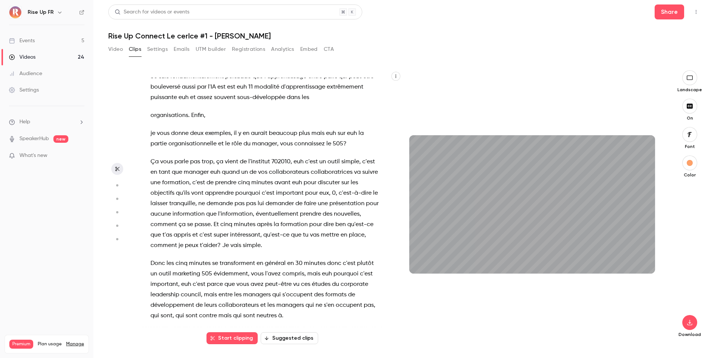
scroll to position [6101, 0]
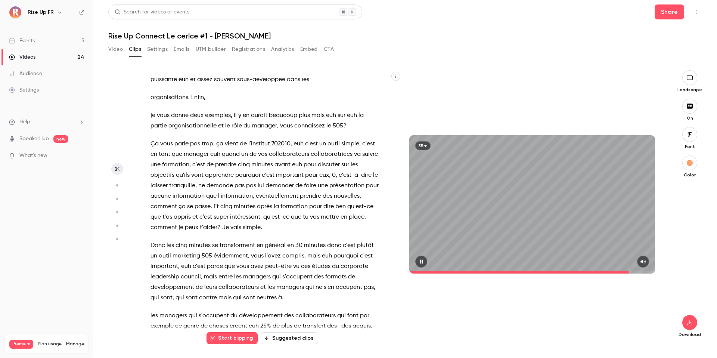
click at [420, 263] on icon "button" at bounding box center [422, 261] width 6 height 5
click at [422, 262] on icon "button" at bounding box center [421, 262] width 3 height 4
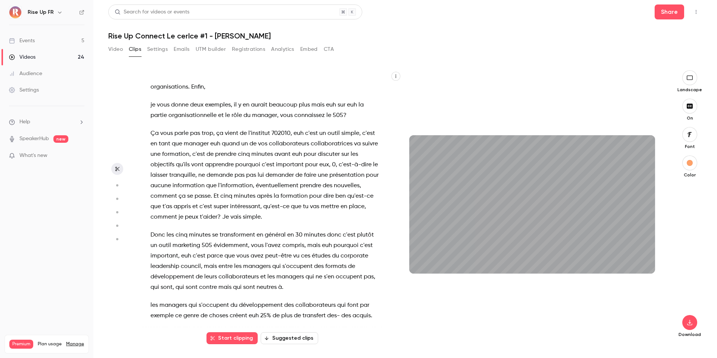
scroll to position [6122, 0]
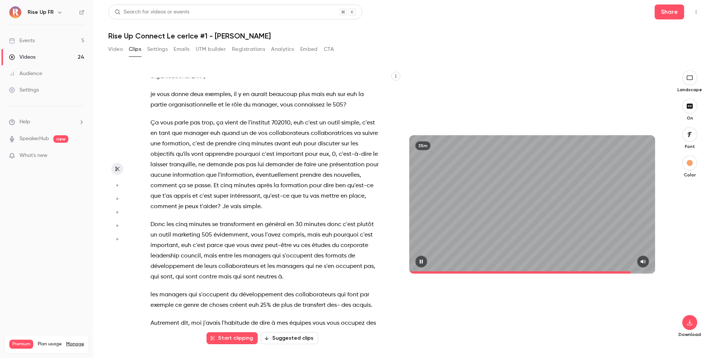
click at [421, 260] on icon "button" at bounding box center [422, 261] width 6 height 5
click at [421, 262] on icon "button" at bounding box center [421, 262] width 3 height 4
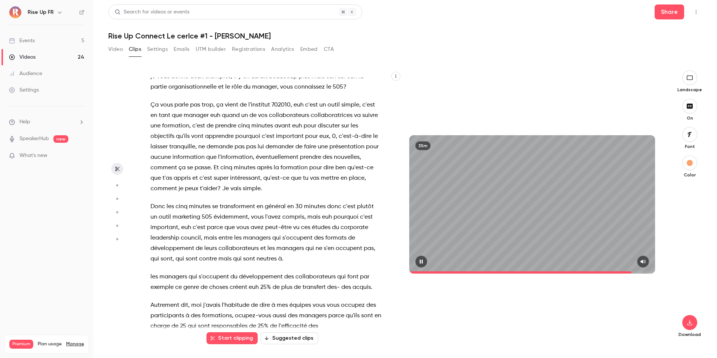
scroll to position [6158, 0]
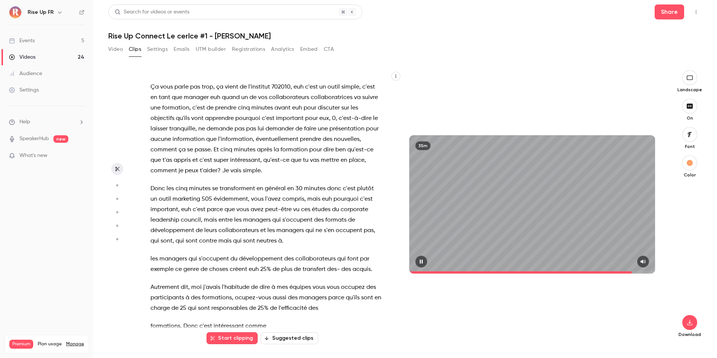
click at [421, 262] on icon "button" at bounding box center [421, 262] width 3 height 4
click at [421, 261] on icon "button" at bounding box center [421, 262] width 3 height 4
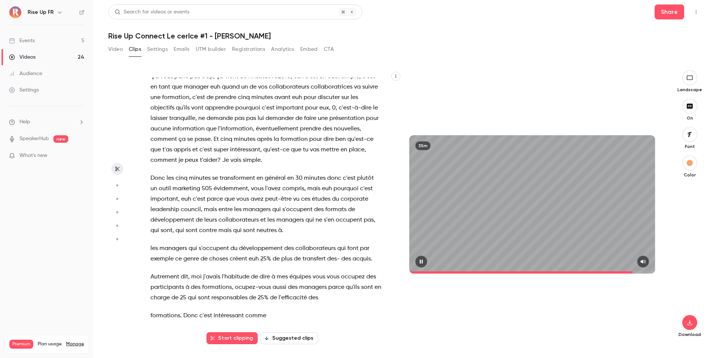
click at [423, 262] on icon "button" at bounding box center [422, 261] width 6 height 5
click at [422, 263] on icon "button" at bounding box center [422, 261] width 6 height 5
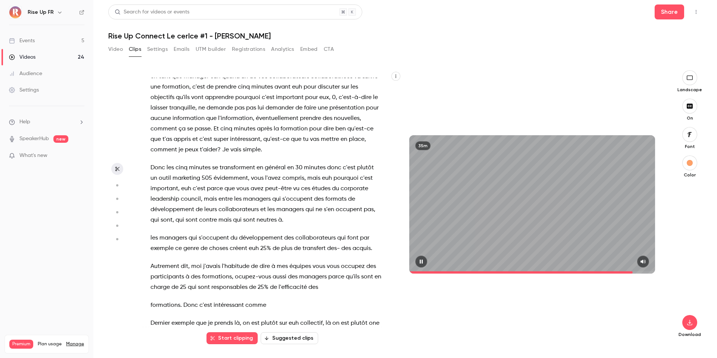
click at [423, 263] on icon "button" at bounding box center [421, 262] width 3 height 4
click at [228, 290] on span "euh" at bounding box center [228, 344] width 10 height 10
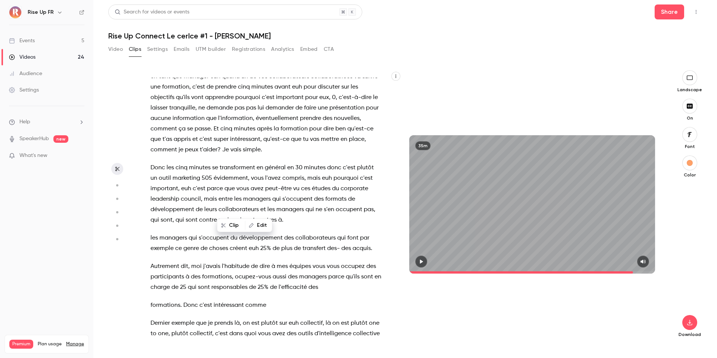
click at [228, 290] on span at bounding box center [228, 334] width 1 height 6
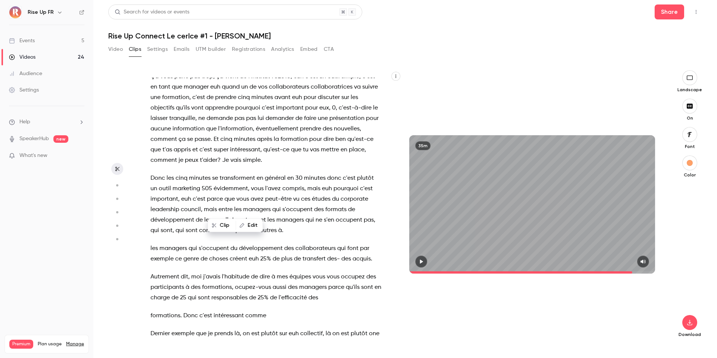
click at [421, 260] on icon "button" at bounding box center [422, 261] width 6 height 5
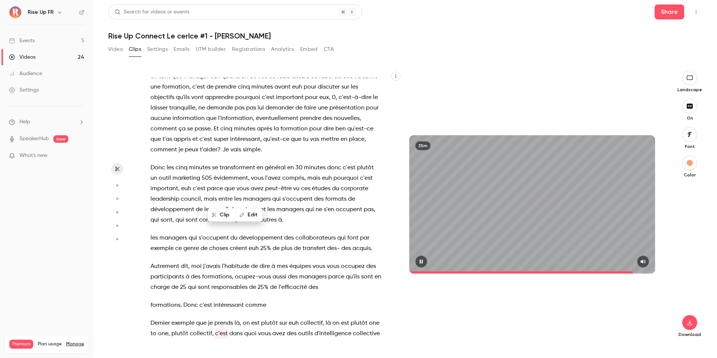
click at [419, 264] on icon "button" at bounding box center [422, 261] width 6 height 5
click at [422, 263] on icon "button" at bounding box center [422, 261] width 6 height 5
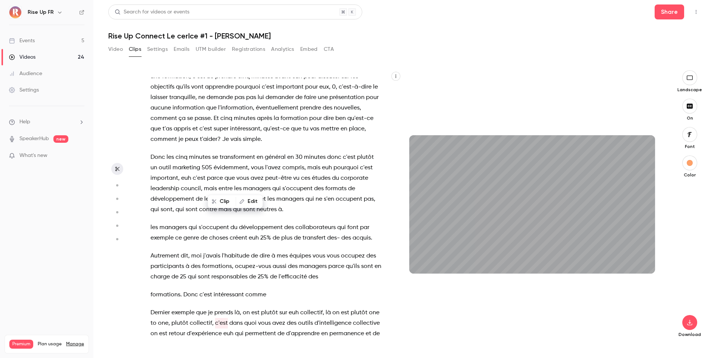
scroll to position [6207, 0]
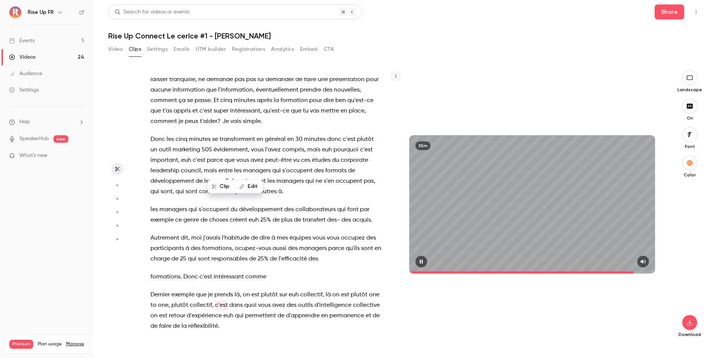
click at [423, 260] on icon "button" at bounding box center [421, 262] width 3 height 4
click at [422, 265] on button "button" at bounding box center [422, 262] width 12 height 12
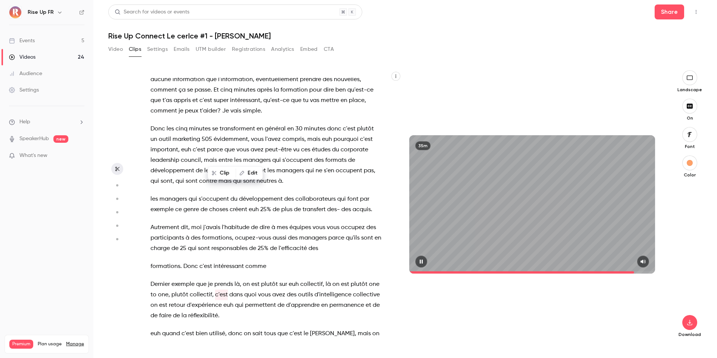
scroll to position [6228, 0]
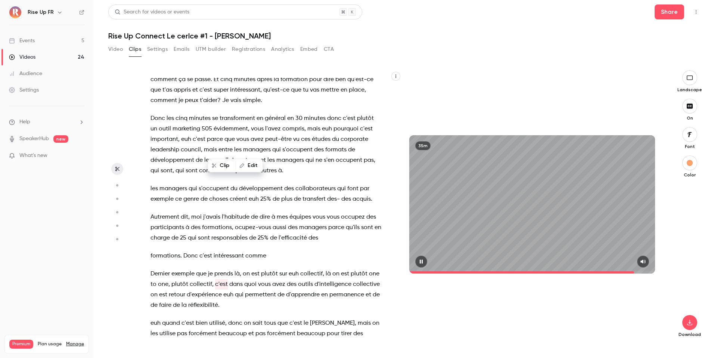
click at [422, 265] on button "button" at bounding box center [422, 262] width 12 height 12
click at [423, 263] on icon "button" at bounding box center [422, 261] width 6 height 5
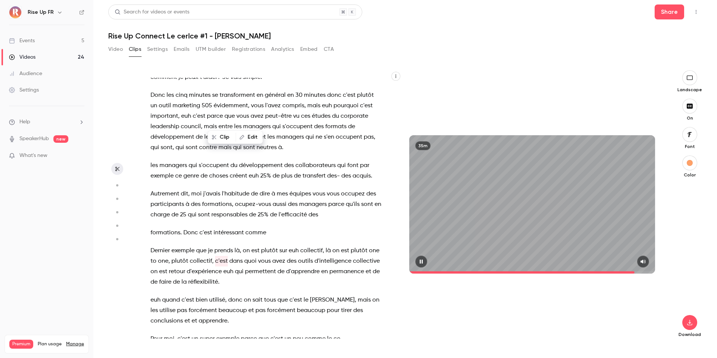
scroll to position [6256, 0]
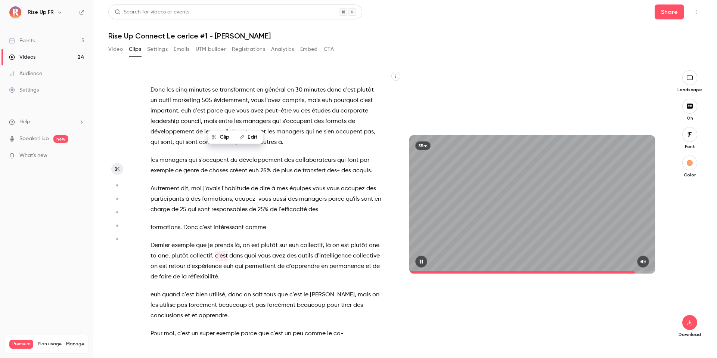
click at [423, 263] on icon "button" at bounding box center [422, 261] width 6 height 5
click at [420, 260] on icon "button" at bounding box center [422, 261] width 6 height 5
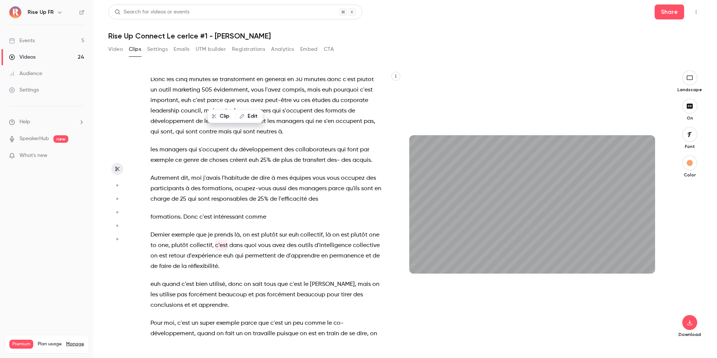
scroll to position [6277, 0]
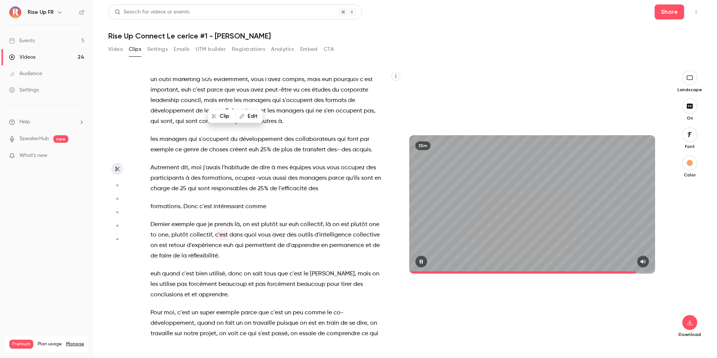
click at [421, 262] on icon "button" at bounding box center [421, 262] width 3 height 4
click at [422, 261] on icon "button" at bounding box center [421, 262] width 3 height 4
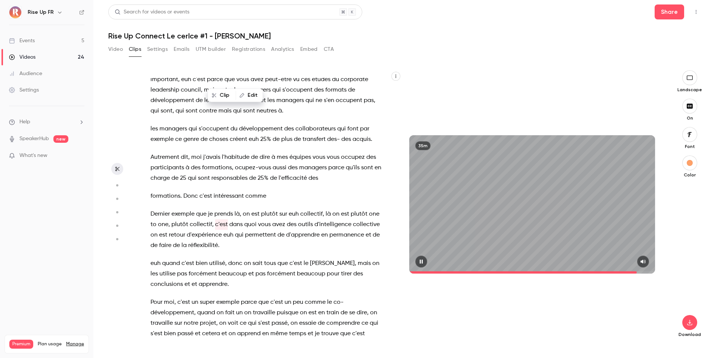
scroll to position [6298, 0]
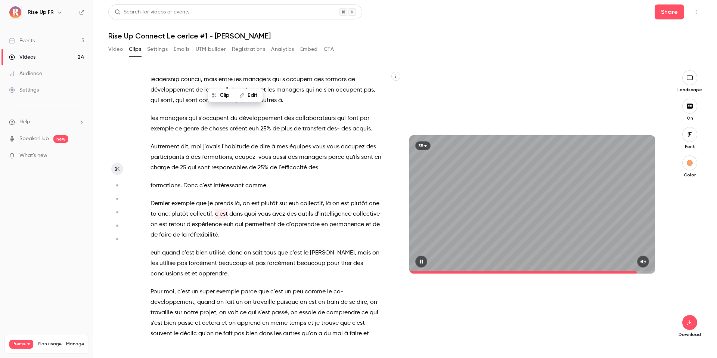
click at [422, 261] on icon "button" at bounding box center [421, 262] width 3 height 4
click at [424, 261] on icon "button" at bounding box center [422, 261] width 6 height 5
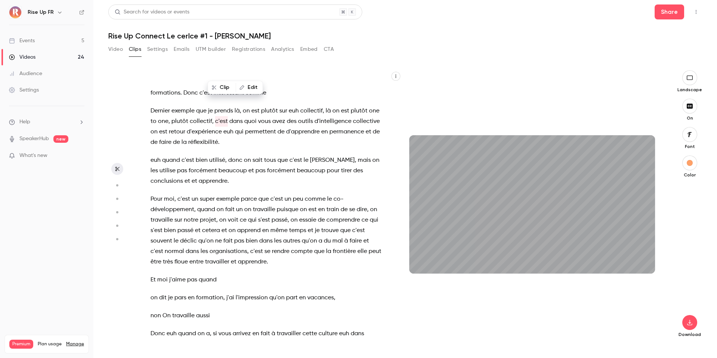
scroll to position [6409, 0]
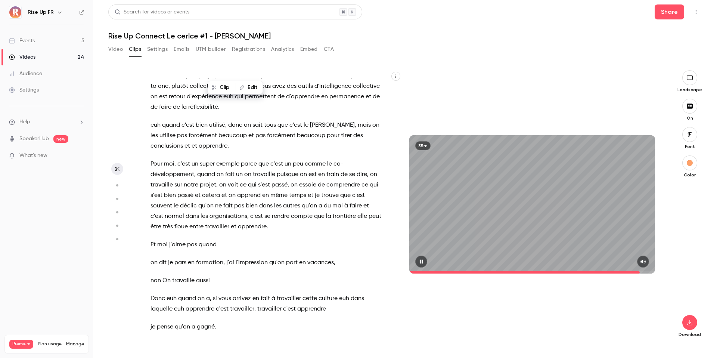
click at [423, 260] on icon "button" at bounding box center [421, 262] width 3 height 4
click at [422, 263] on icon "button" at bounding box center [422, 261] width 6 height 5
click at [421, 263] on icon "button" at bounding box center [422, 261] width 6 height 5
click at [419, 261] on icon "button" at bounding box center [422, 261] width 6 height 5
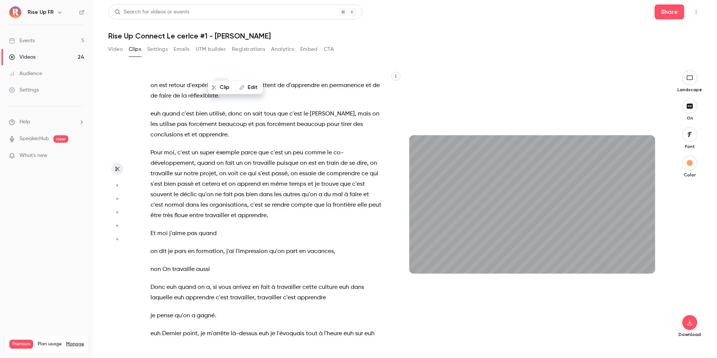
scroll to position [6448, 0]
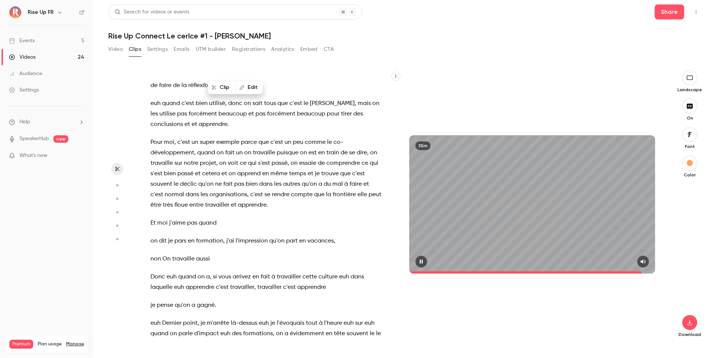
click at [421, 259] on icon "button" at bounding box center [422, 261] width 6 height 5
click at [420, 263] on icon "button" at bounding box center [422, 261] width 6 height 5
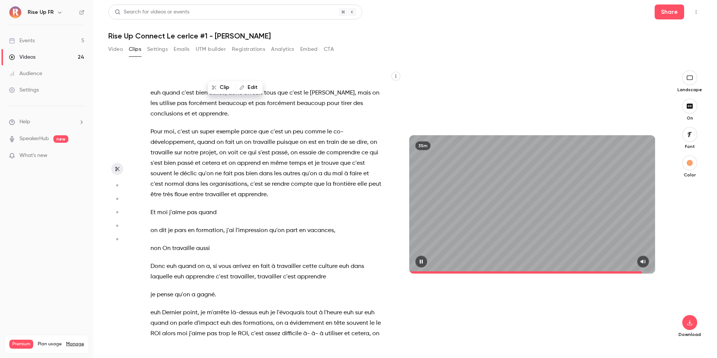
click at [420, 263] on icon "button" at bounding box center [422, 261] width 6 height 5
click at [220, 290] on span "temps" at bounding box center [221, 344] width 17 height 10
click at [420, 260] on icon "button" at bounding box center [422, 261] width 6 height 5
click at [423, 261] on icon "button" at bounding box center [421, 262] width 3 height 4
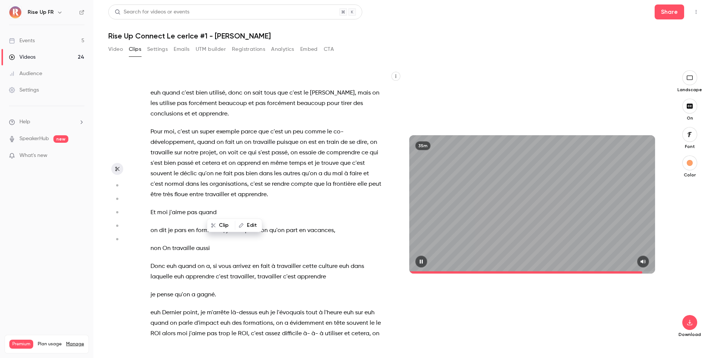
scroll to position [6469, 0]
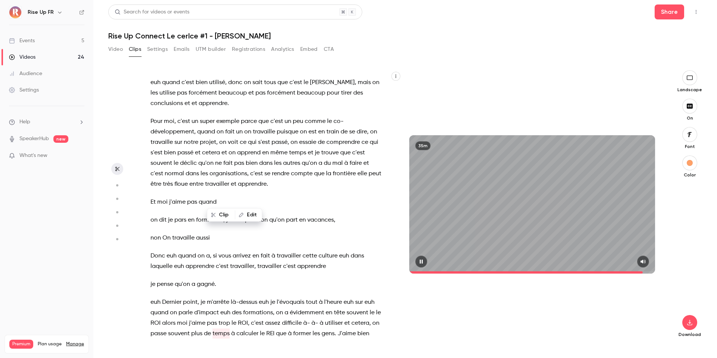
click at [421, 255] on div "35m" at bounding box center [533, 204] width 246 height 138
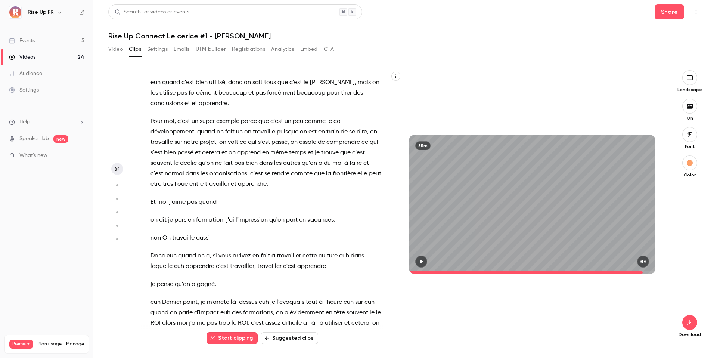
click at [421, 261] on icon "button" at bounding box center [421, 262] width 3 height 4
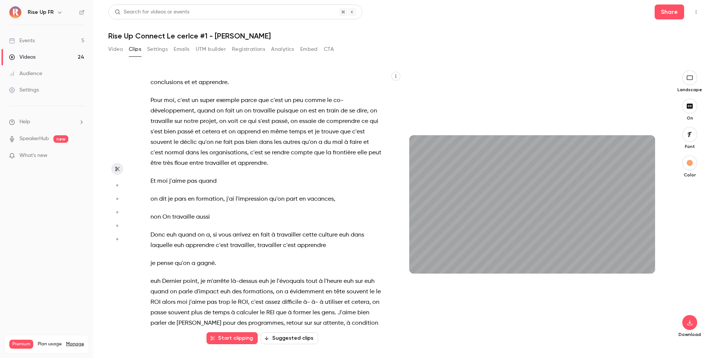
scroll to position [6507, 0]
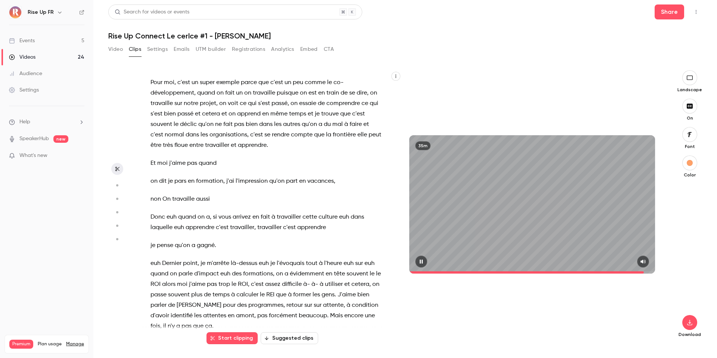
click at [424, 262] on icon "button" at bounding box center [422, 261] width 6 height 5
click at [422, 261] on icon "button" at bounding box center [421, 262] width 3 height 4
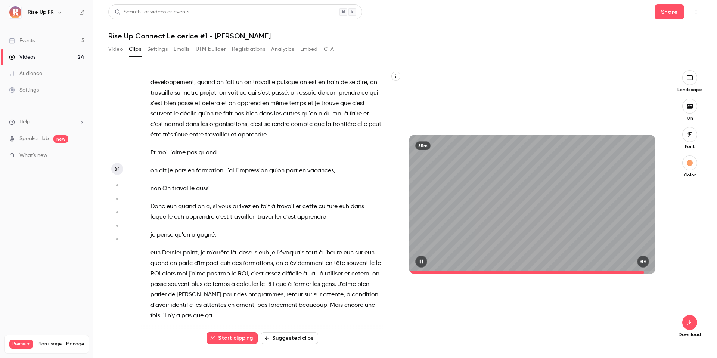
scroll to position [6528, 0]
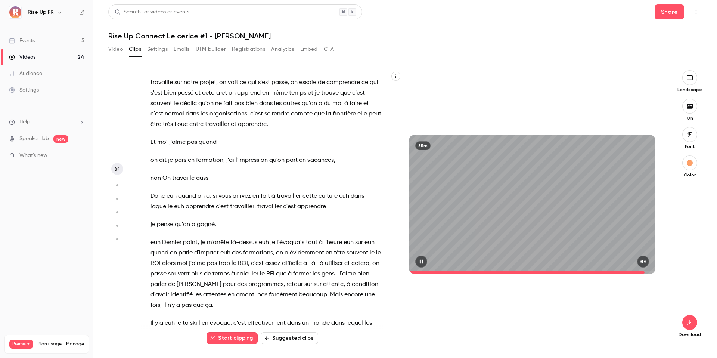
click at [423, 261] on icon "button" at bounding box center [421, 262] width 3 height 4
click at [422, 260] on icon "button" at bounding box center [421, 262] width 3 height 4
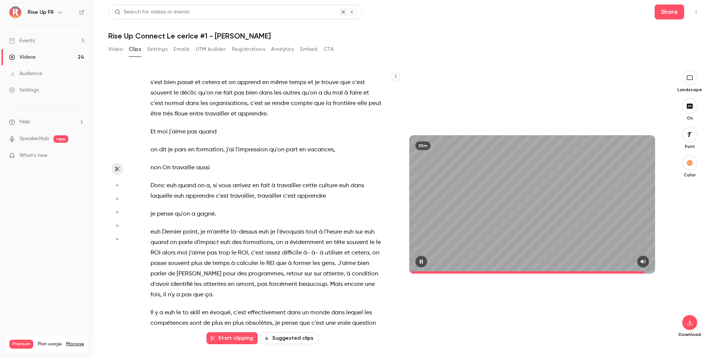
click at [422, 260] on icon "button" at bounding box center [422, 261] width 6 height 5
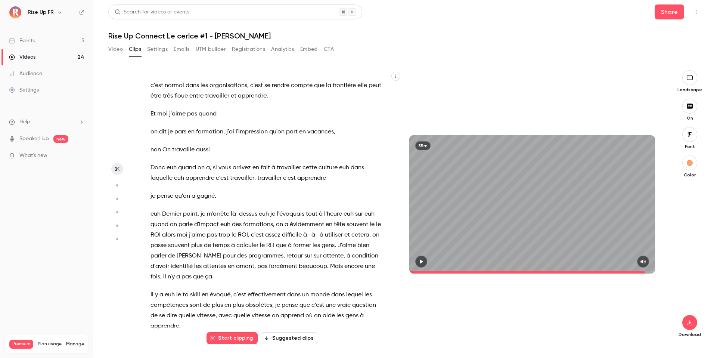
click at [423, 260] on icon "button" at bounding box center [422, 261] width 6 height 5
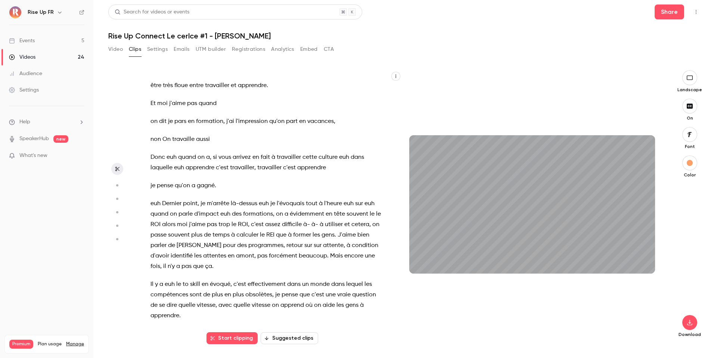
scroll to position [6578, 0]
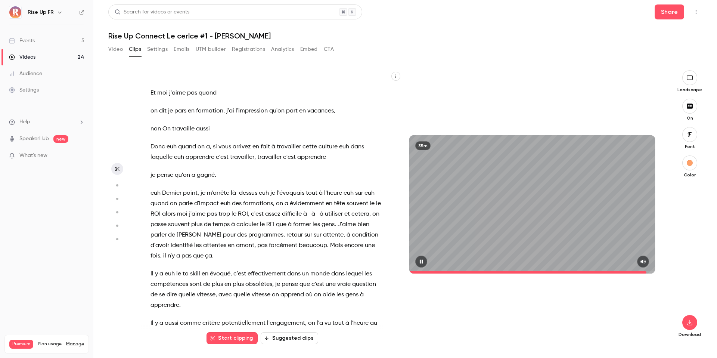
click at [423, 261] on icon "button" at bounding box center [421, 262] width 3 height 4
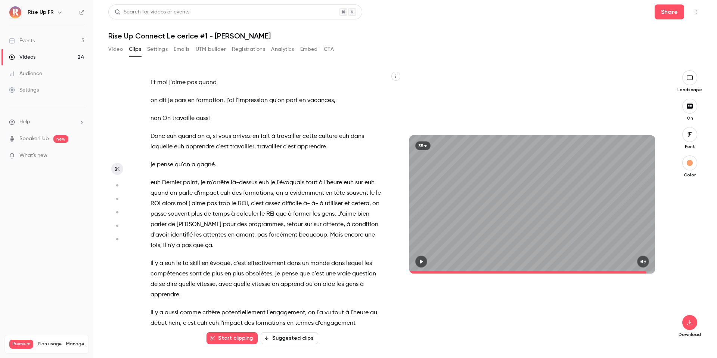
click at [419, 264] on icon "button" at bounding box center [422, 261] width 6 height 5
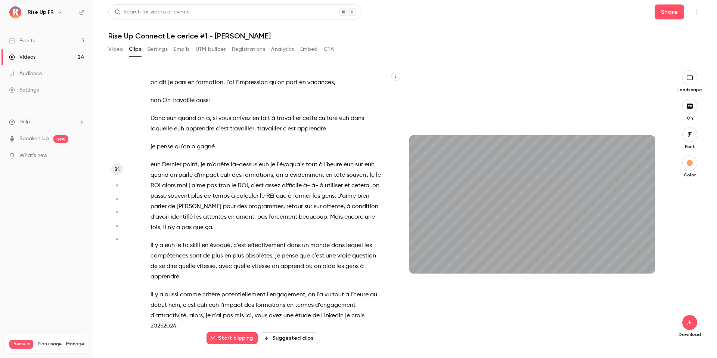
scroll to position [6617, 0]
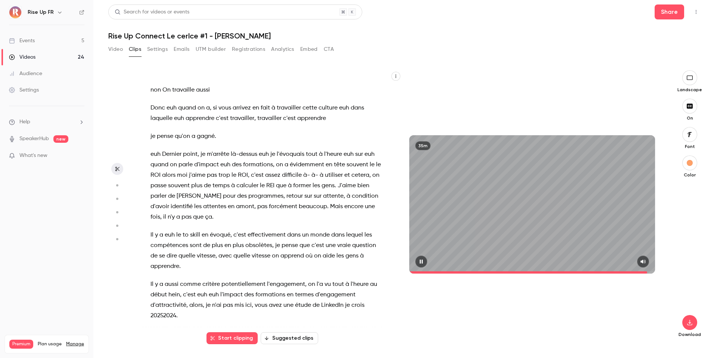
click at [424, 263] on icon "button" at bounding box center [422, 261] width 6 height 5
click at [420, 262] on icon "button" at bounding box center [422, 261] width 6 height 5
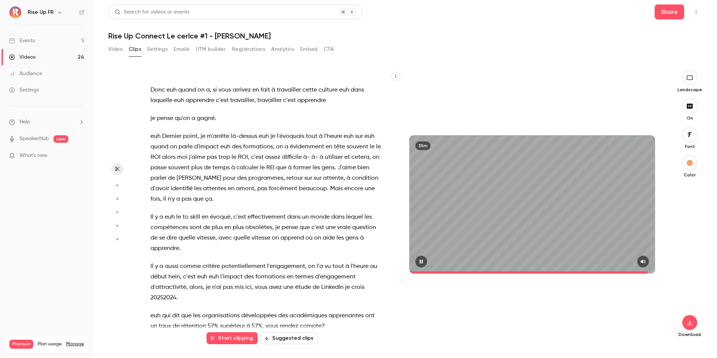
click at [421, 262] on icon "button" at bounding box center [421, 262] width 3 height 4
click at [172, 290] on span at bounding box center [171, 326] width 1 height 6
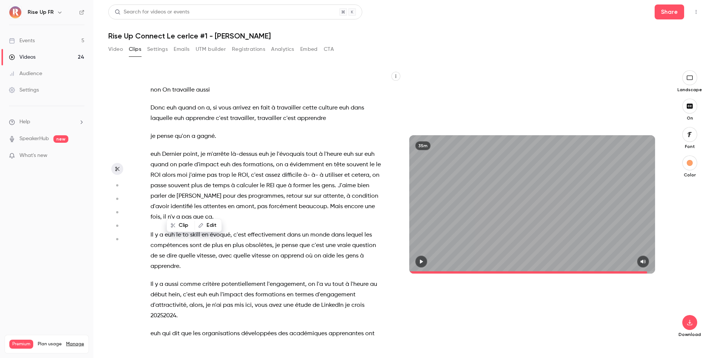
click at [418, 263] on button "button" at bounding box center [422, 262] width 12 height 12
click at [421, 262] on icon "button" at bounding box center [421, 262] width 3 height 4
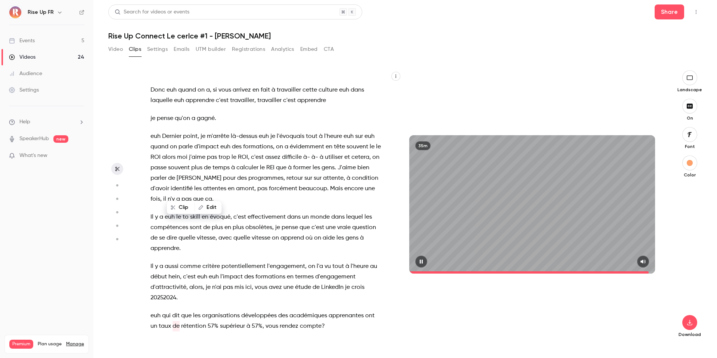
click at [421, 262] on icon "button" at bounding box center [421, 262] width 3 height 4
click at [422, 262] on icon "button" at bounding box center [422, 261] width 6 height 5
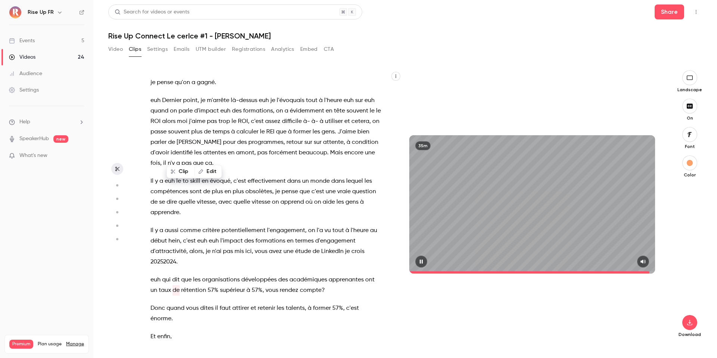
scroll to position [6681, 0]
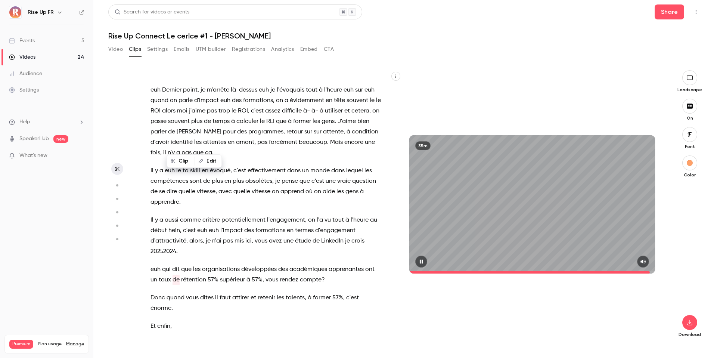
click at [422, 263] on icon "button" at bounding box center [421, 262] width 3 height 4
click at [423, 265] on button "button" at bounding box center [422, 262] width 12 height 12
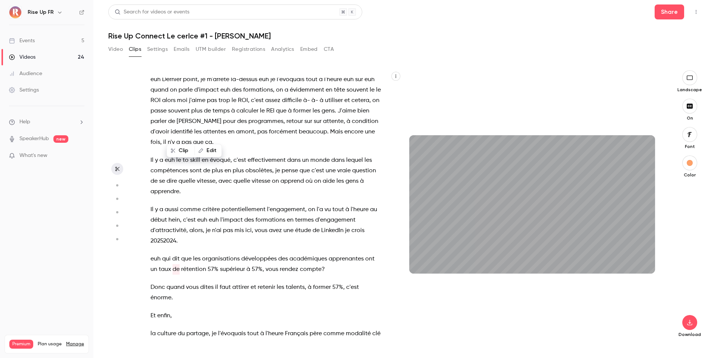
scroll to position [6709, 0]
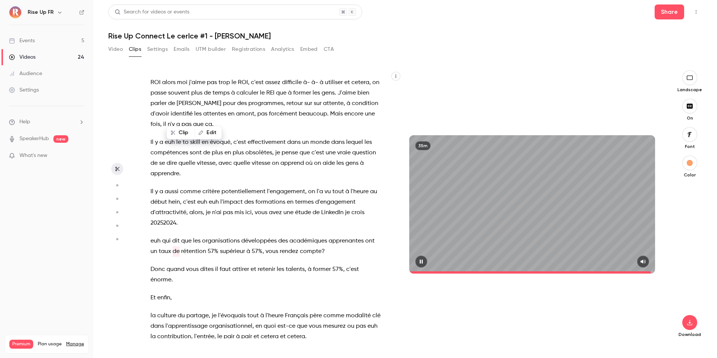
click at [417, 264] on button "button" at bounding box center [422, 262] width 12 height 12
click at [423, 262] on icon "button" at bounding box center [421, 262] width 3 height 4
click at [424, 262] on icon "button" at bounding box center [422, 261] width 6 height 5
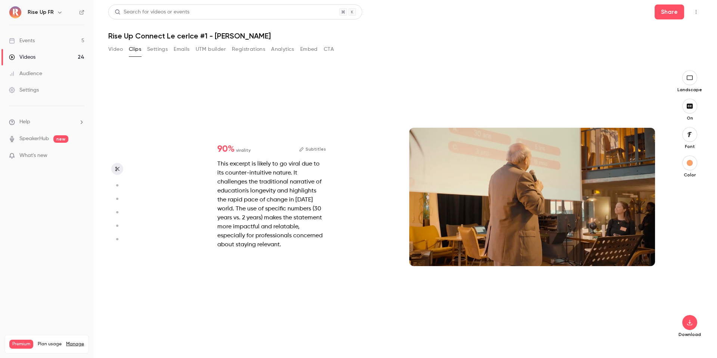
type input "******"
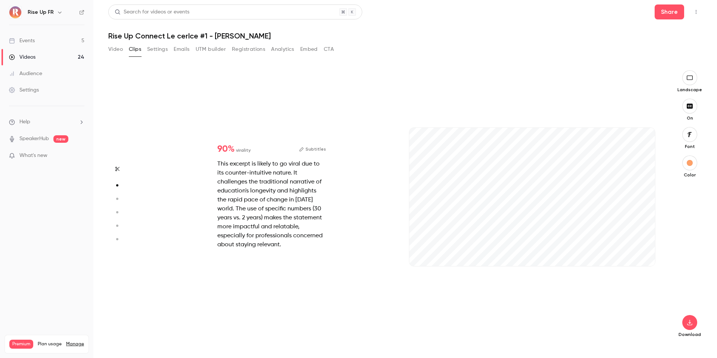
type input "***"
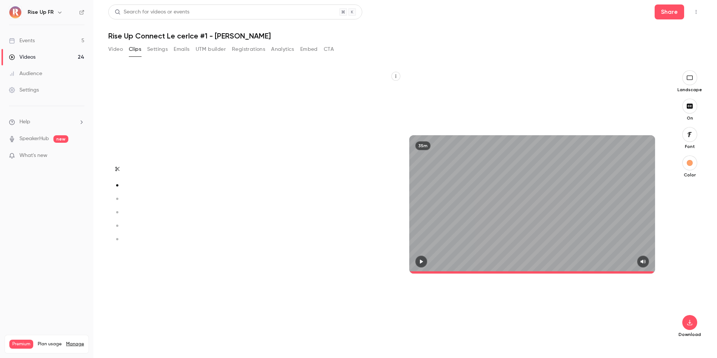
type input "******"
type input "***"
type input "******"
type input "*"
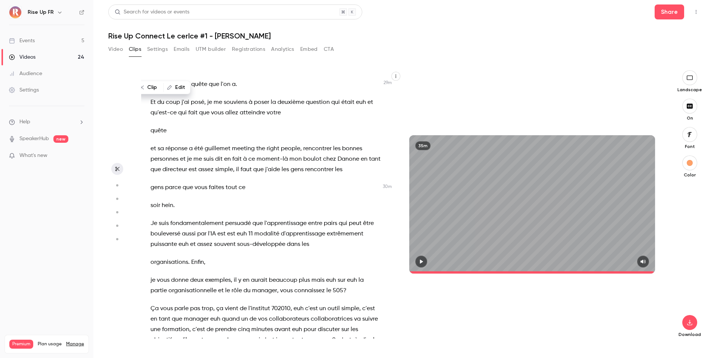
scroll to position [6710, 0]
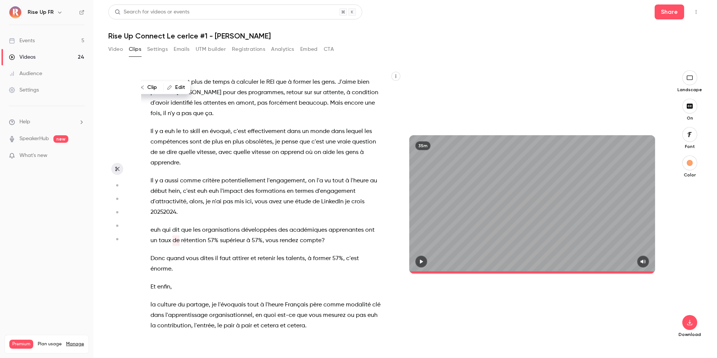
click at [27, 41] on div "Events" at bounding box center [22, 40] width 26 height 7
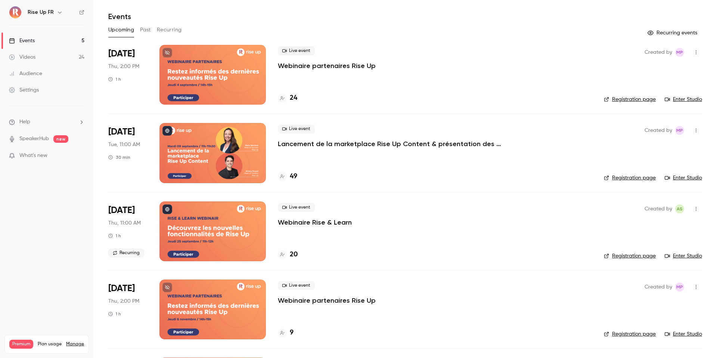
scroll to position [9, 0]
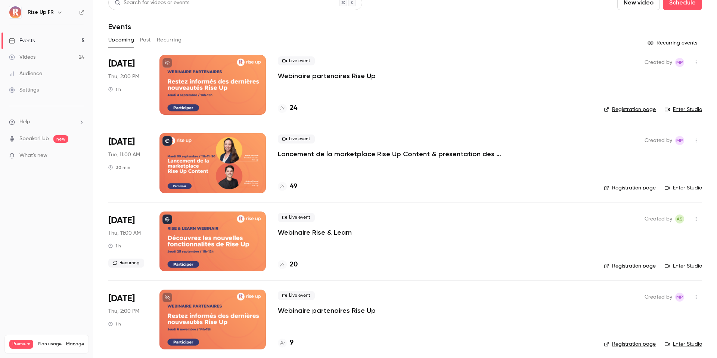
click at [206, 234] on div at bounding box center [213, 241] width 106 height 60
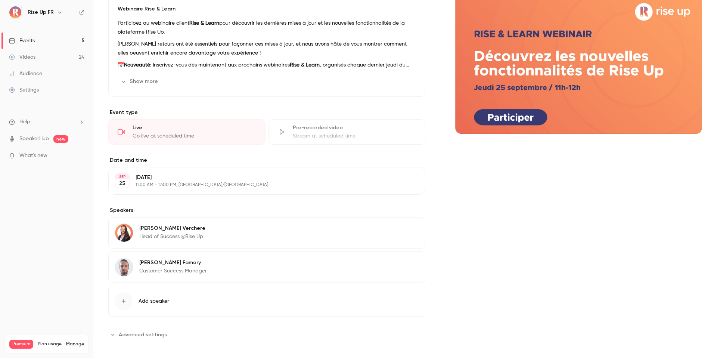
scroll to position [87, 0]
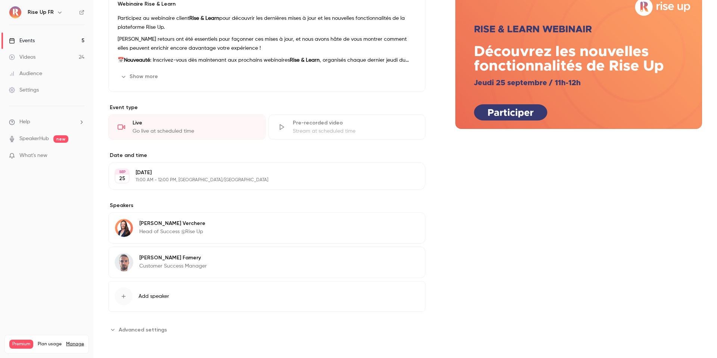
click at [404, 258] on button "Edit" at bounding box center [405, 259] width 27 height 12
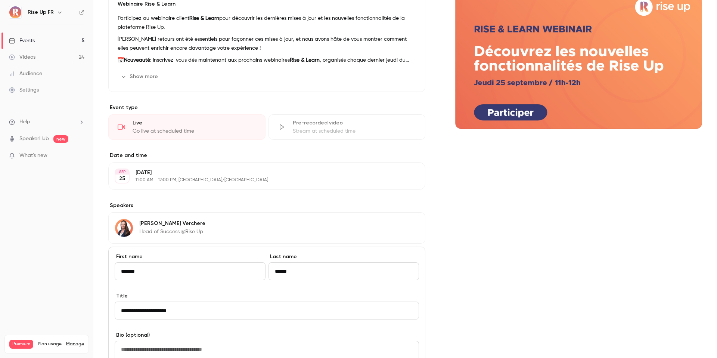
click at [200, 269] on input "*******" at bounding box center [190, 271] width 151 height 18
type input "******"
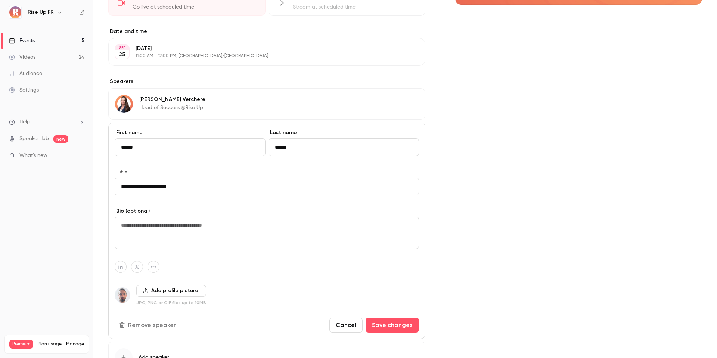
scroll to position [251, 0]
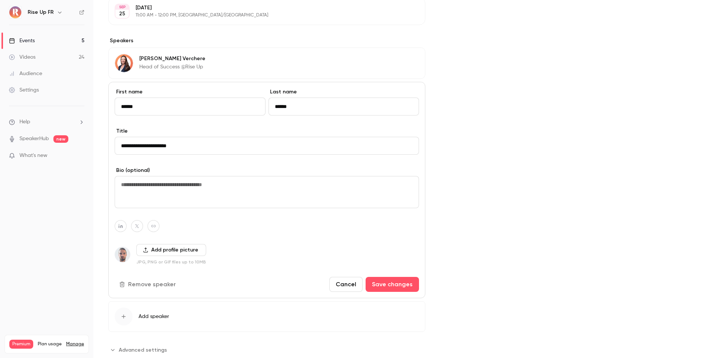
type input "******"
click at [154, 253] on button "Add profile picture" at bounding box center [171, 250] width 70 height 12
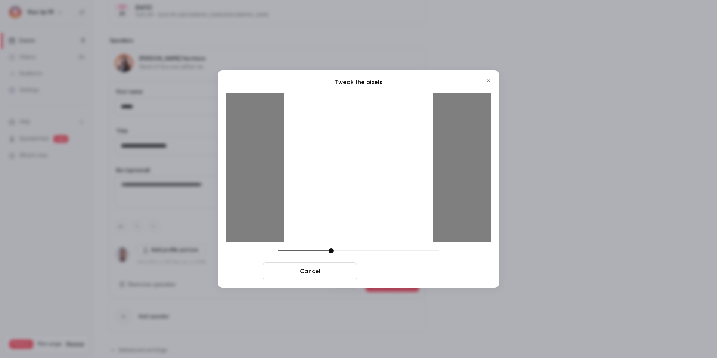
click at [393, 272] on button "Crop and save" at bounding box center [407, 271] width 94 height 18
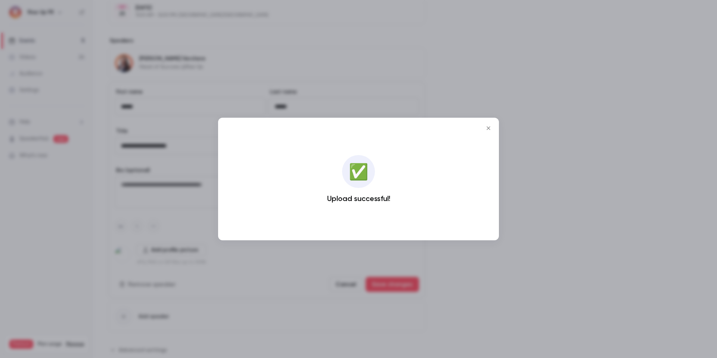
click at [246, 264] on div at bounding box center [358, 179] width 717 height 358
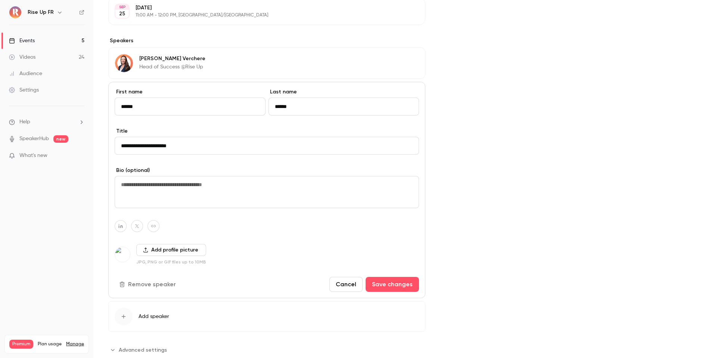
click at [121, 226] on icon "button" at bounding box center [120, 226] width 4 height 4
click at [123, 225] on icon "button" at bounding box center [120, 226] width 5 height 4
click at [161, 208] on icon "button" at bounding box center [159, 208] width 4 height 4
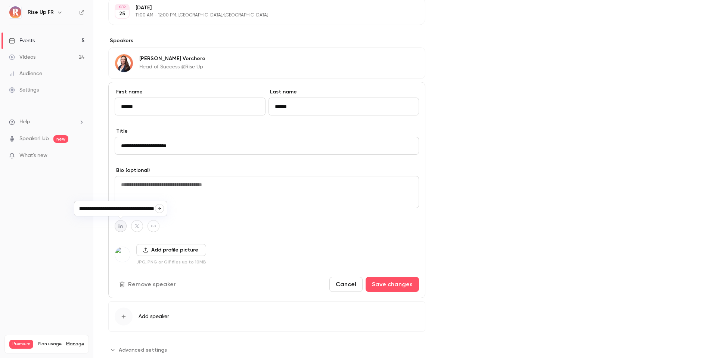
type input "**********"
click at [387, 287] on button "Save changes" at bounding box center [392, 284] width 53 height 15
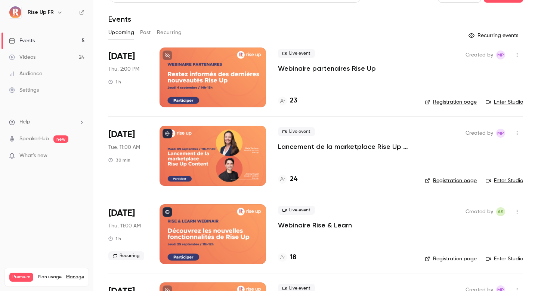
scroll to position [20, 0]
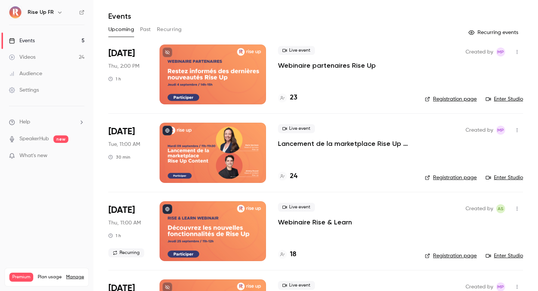
click at [210, 212] on div at bounding box center [213, 231] width 106 height 60
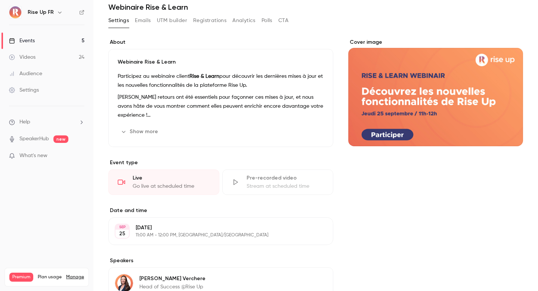
scroll to position [154, 0]
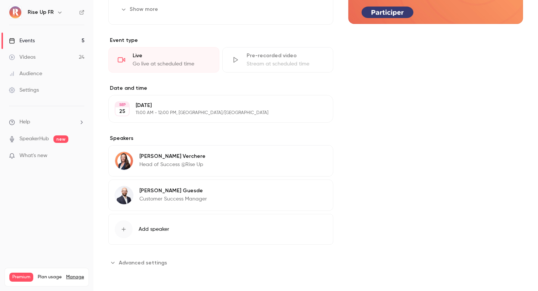
click at [67, 60] on link "Videos 24" at bounding box center [46, 57] width 93 height 16
